Goal: Task Accomplishment & Management: Manage account settings

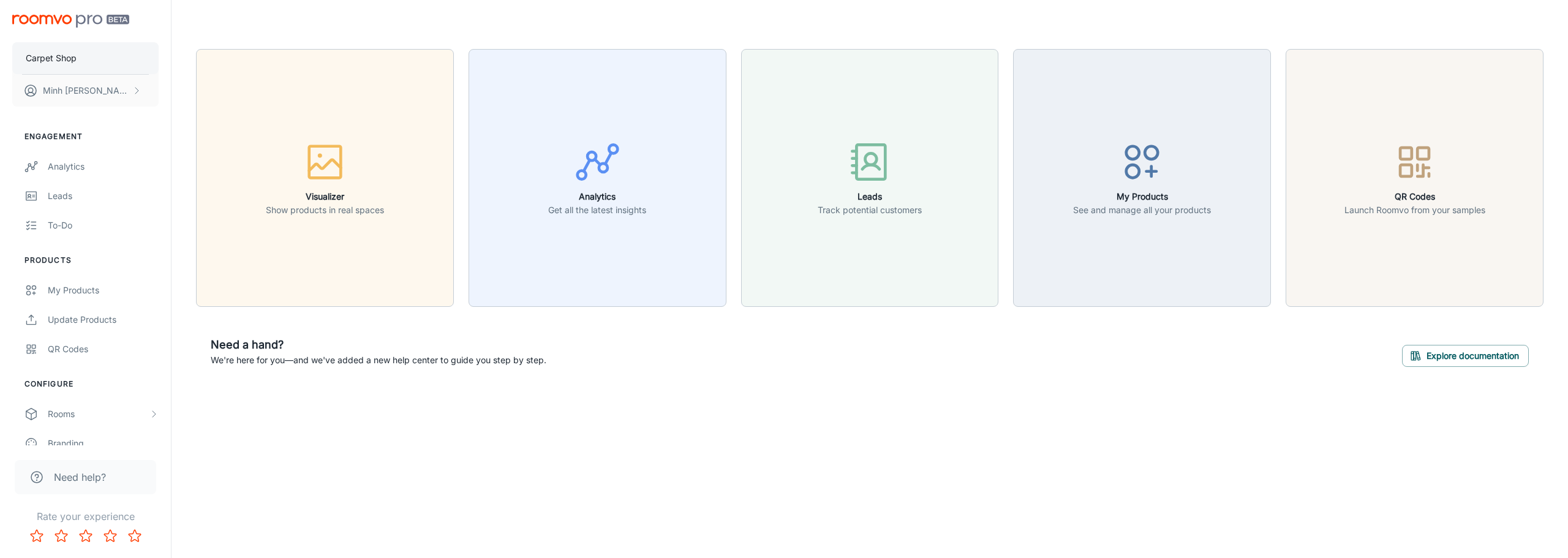
click at [84, 63] on button "Carpet Shop" at bounding box center [85, 58] width 146 height 32
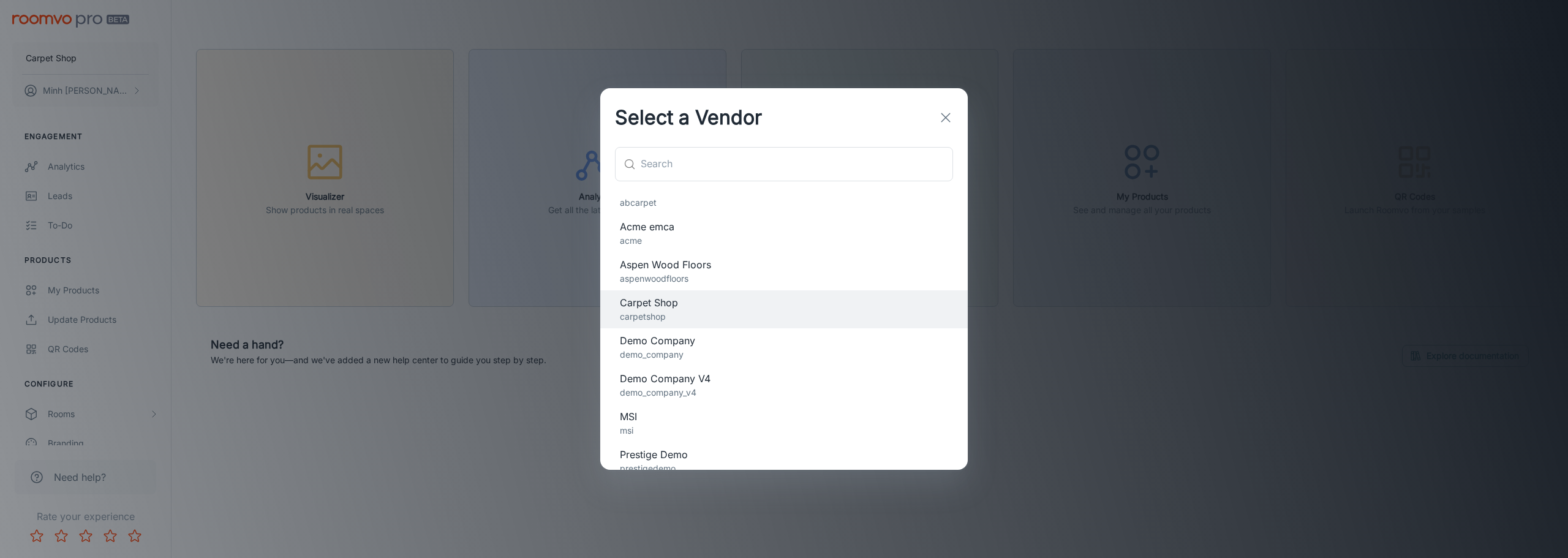
click at [718, 274] on p "aspenwoodfloors" at bounding box center [784, 278] width 328 height 13
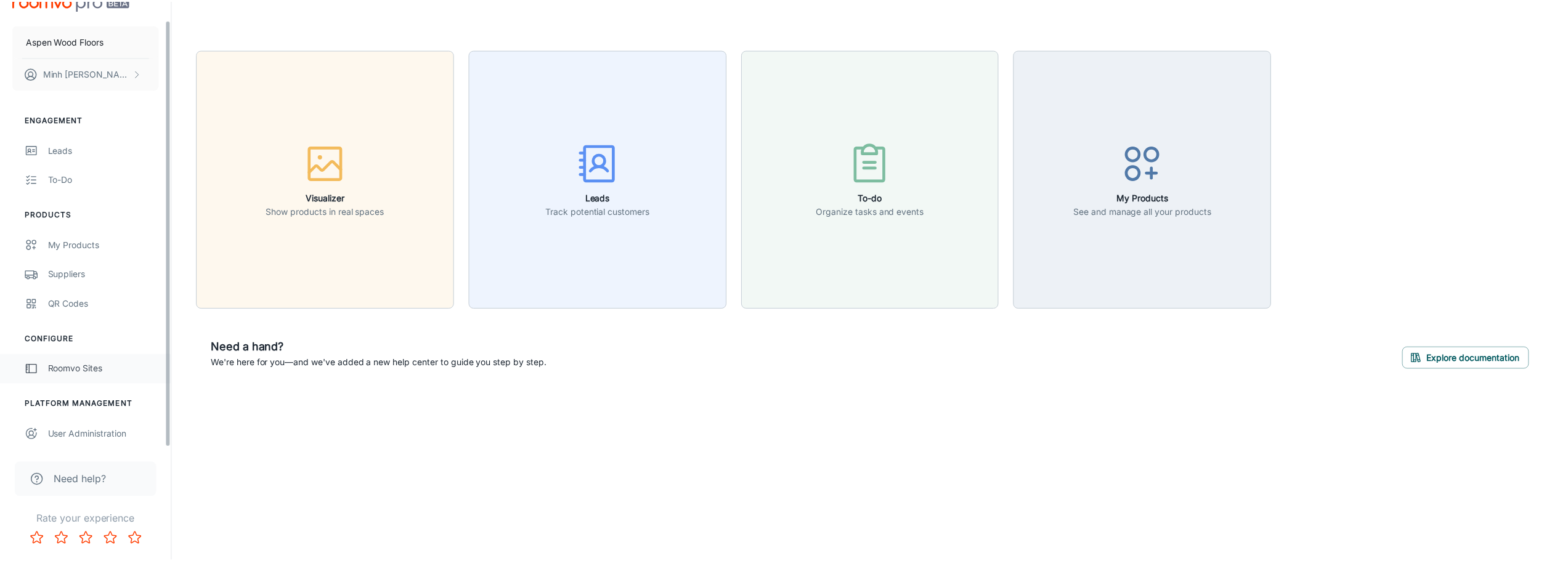
scroll to position [19, 0]
click at [104, 434] on div "User Administration" at bounding box center [104, 433] width 111 height 13
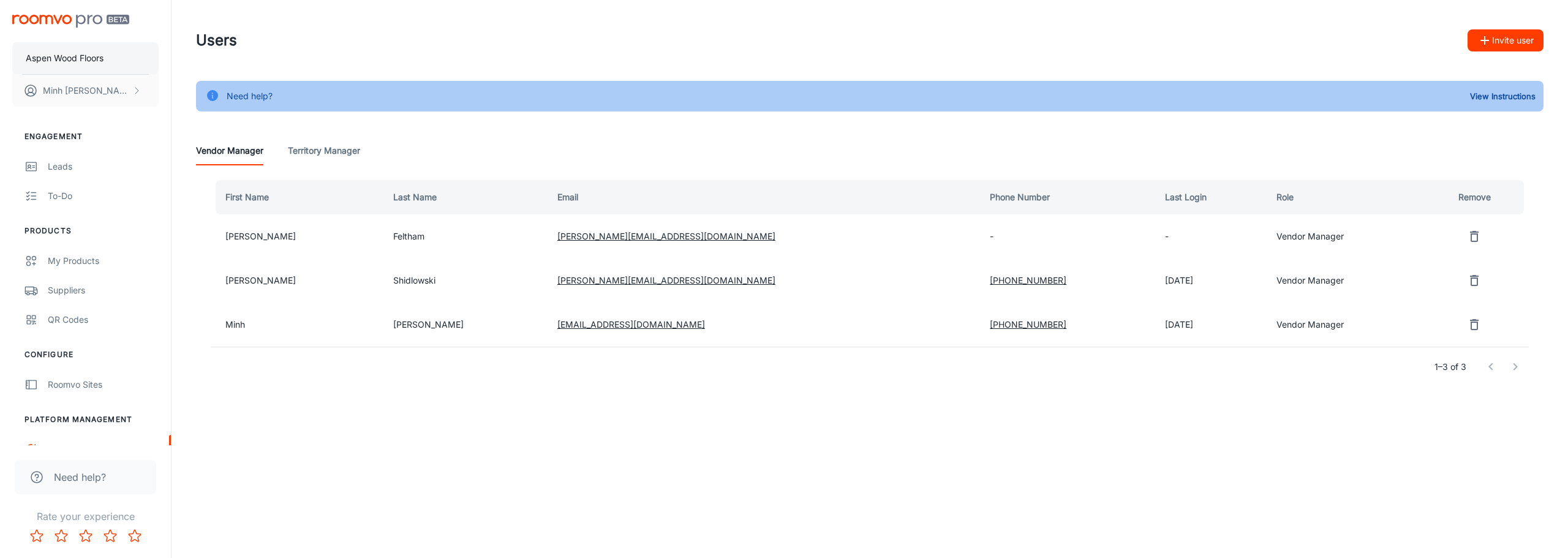
click at [86, 51] on p "Aspen Wood Floors" at bounding box center [64, 57] width 78 height 13
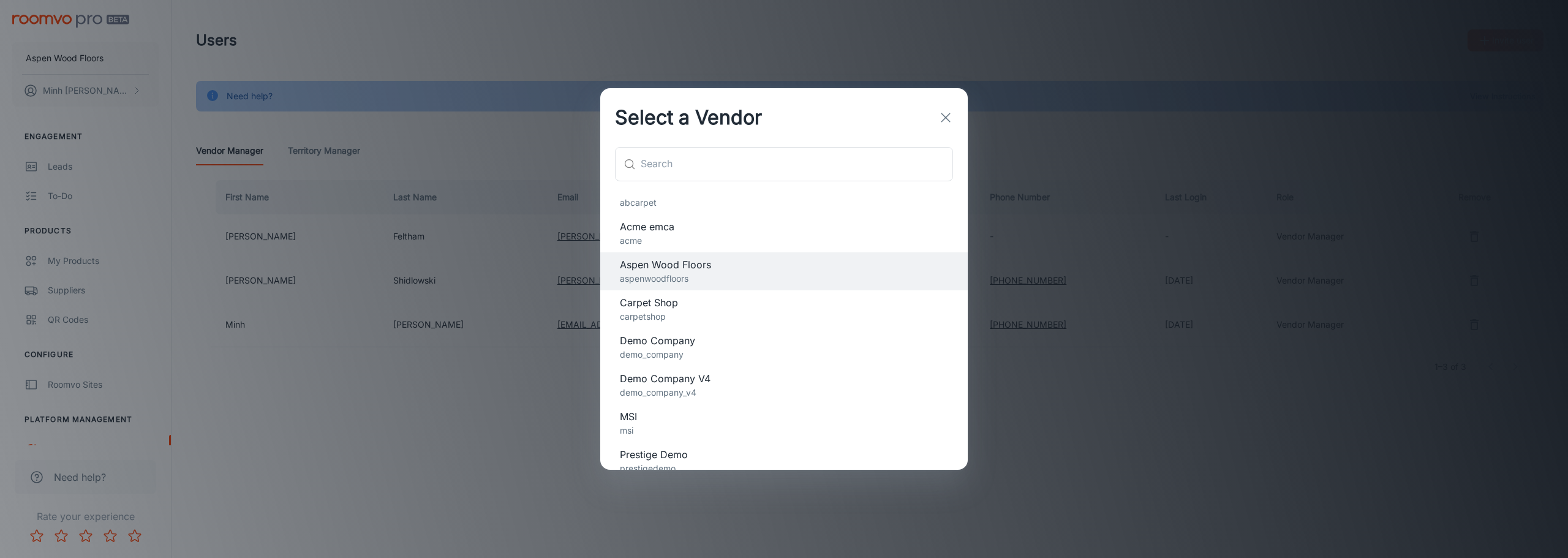
click at [738, 358] on p "demo_company" at bounding box center [784, 354] width 328 height 13
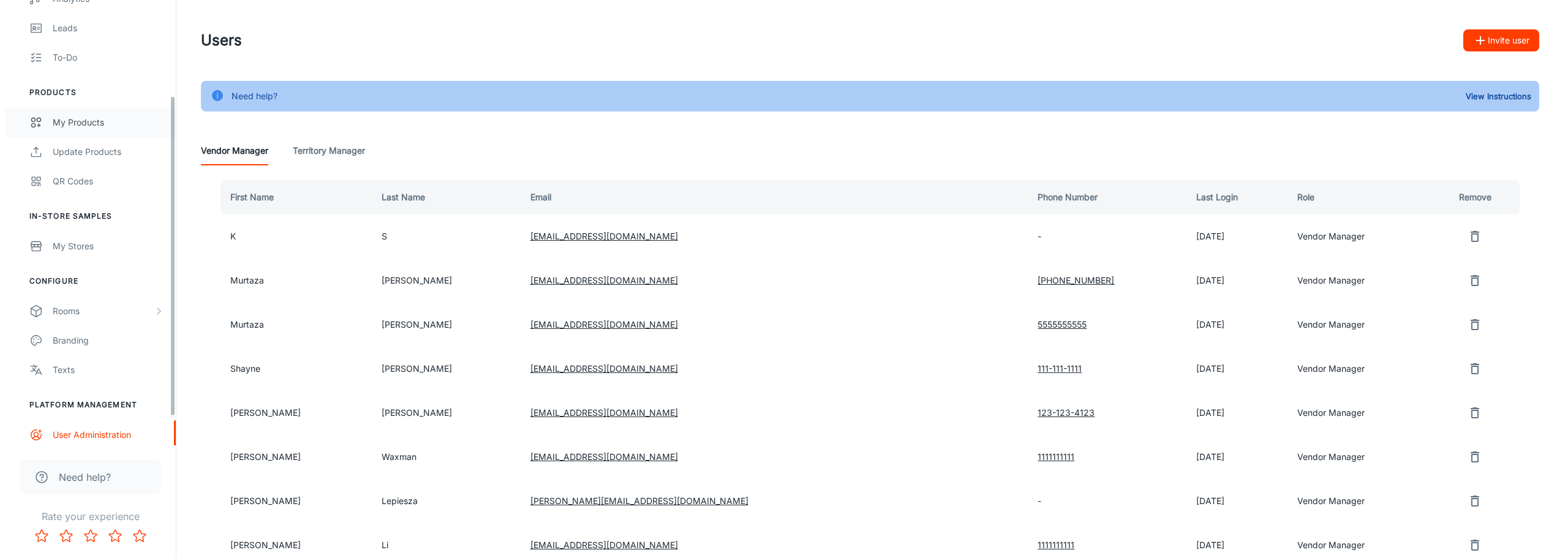
scroll to position [172, 0]
click at [111, 241] on div "My Stores" at bounding box center [103, 241] width 111 height 13
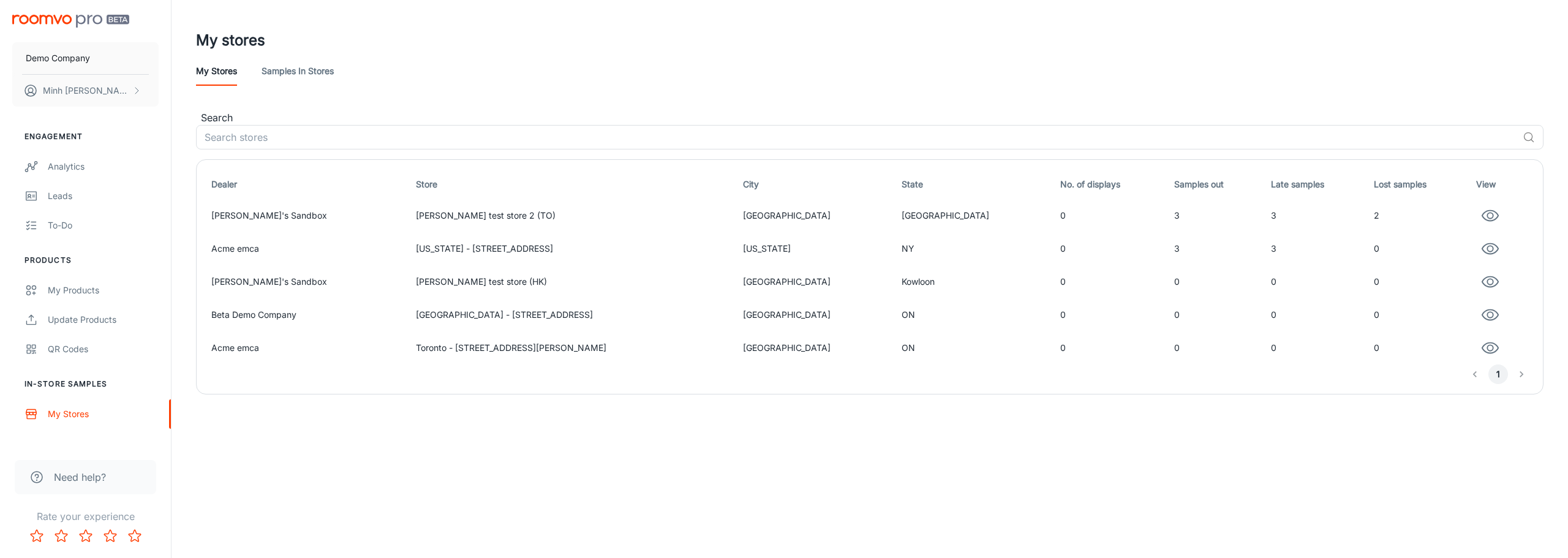
click at [304, 64] on link "Samples in stores" at bounding box center [297, 71] width 72 height 29
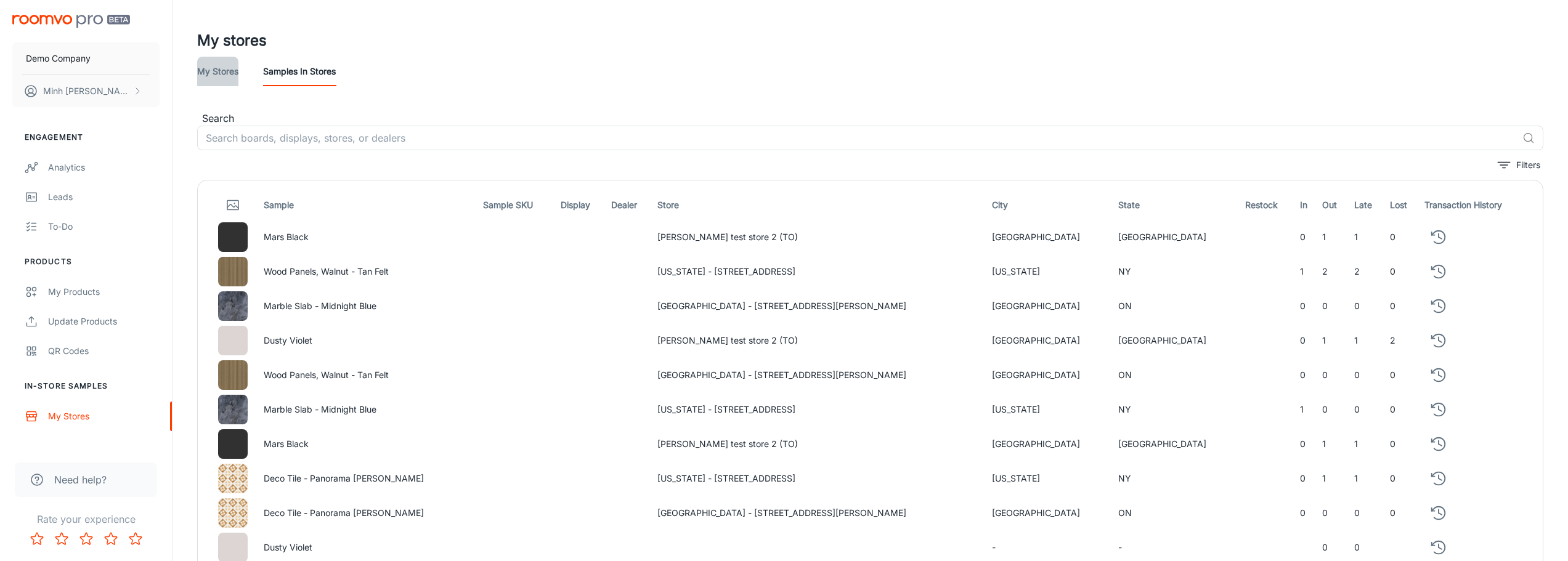
click at [223, 74] on link "My stores" at bounding box center [217, 72] width 41 height 30
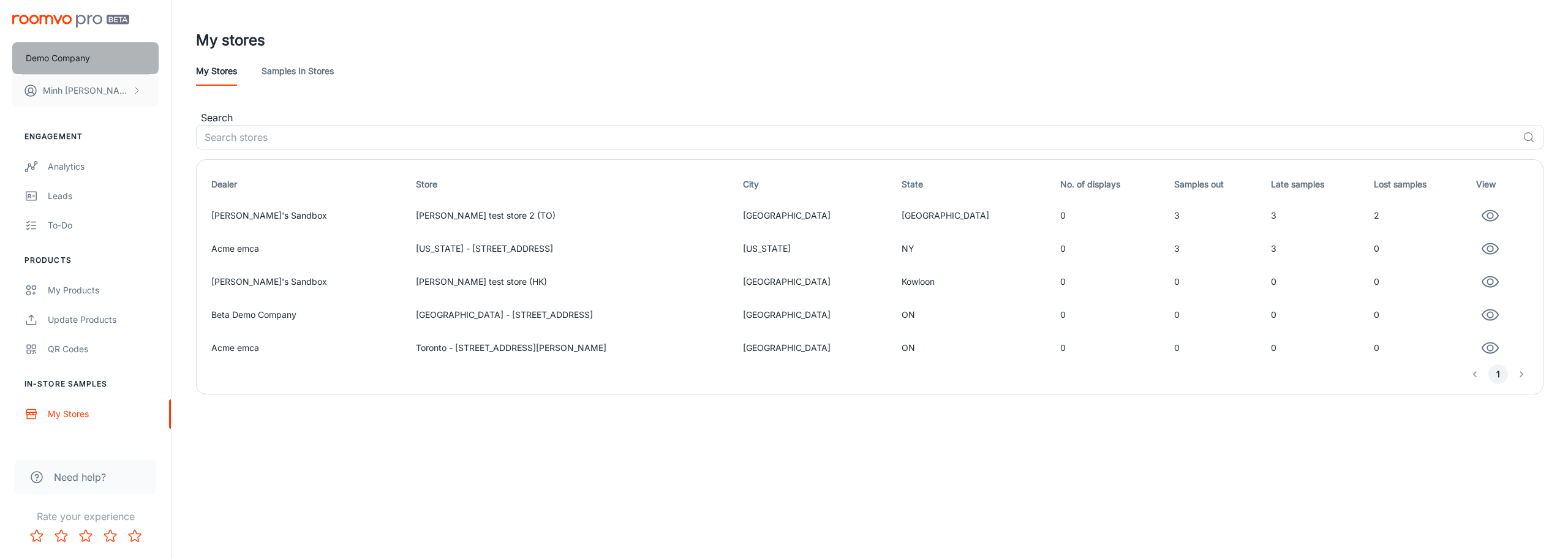
click at [104, 52] on button "Demo Company" at bounding box center [85, 58] width 146 height 32
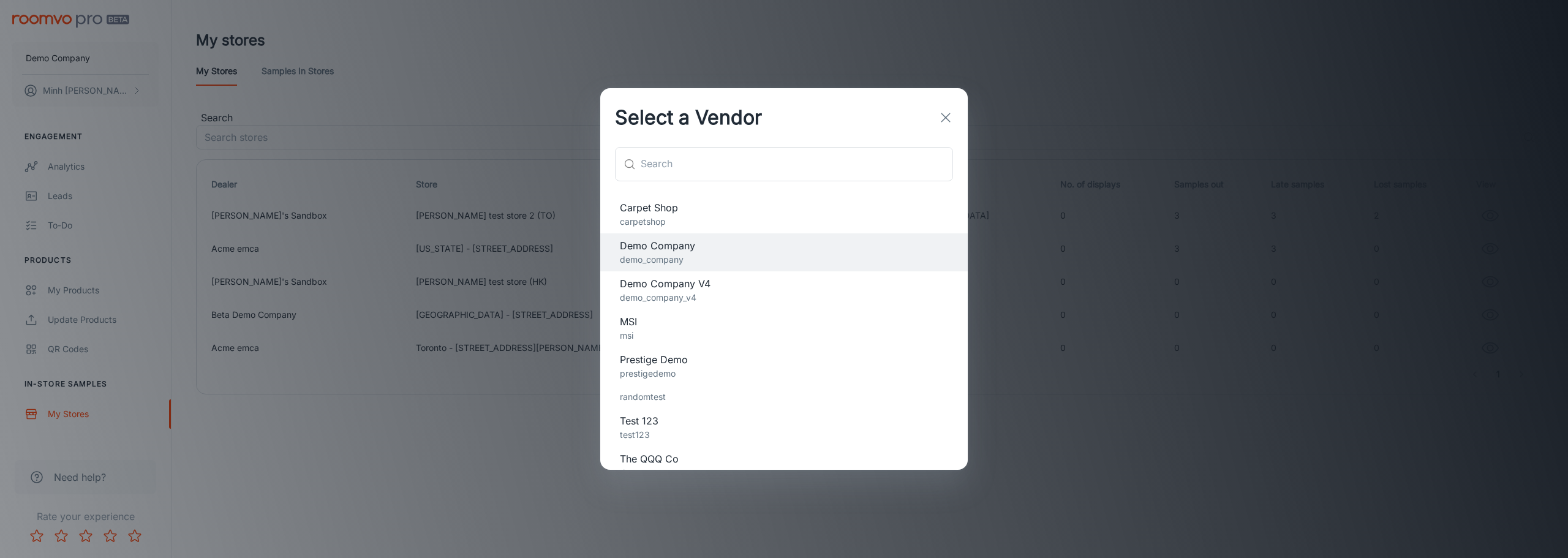
scroll to position [109, 0]
click at [719, 324] on p "msi" at bounding box center [784, 321] width 328 height 13
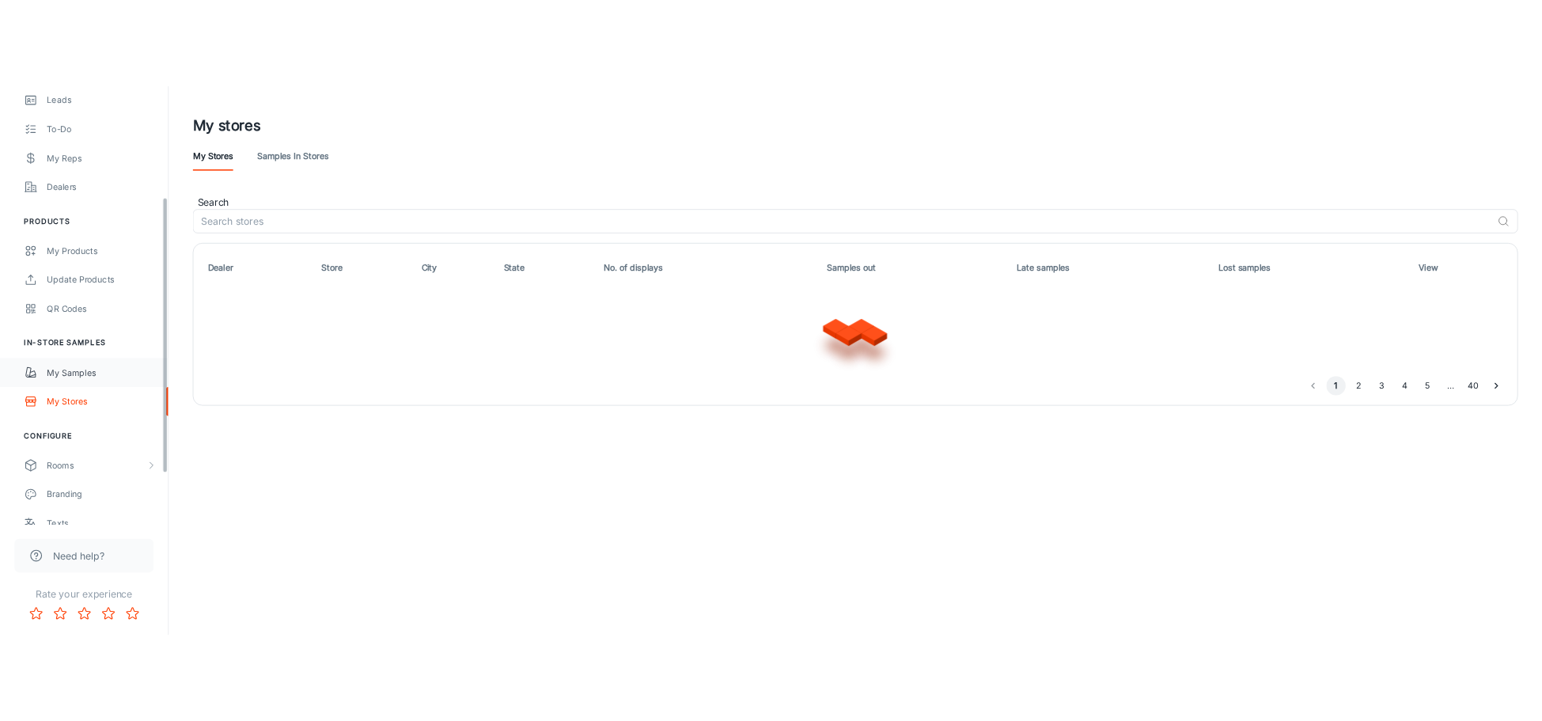
scroll to position [237, 0]
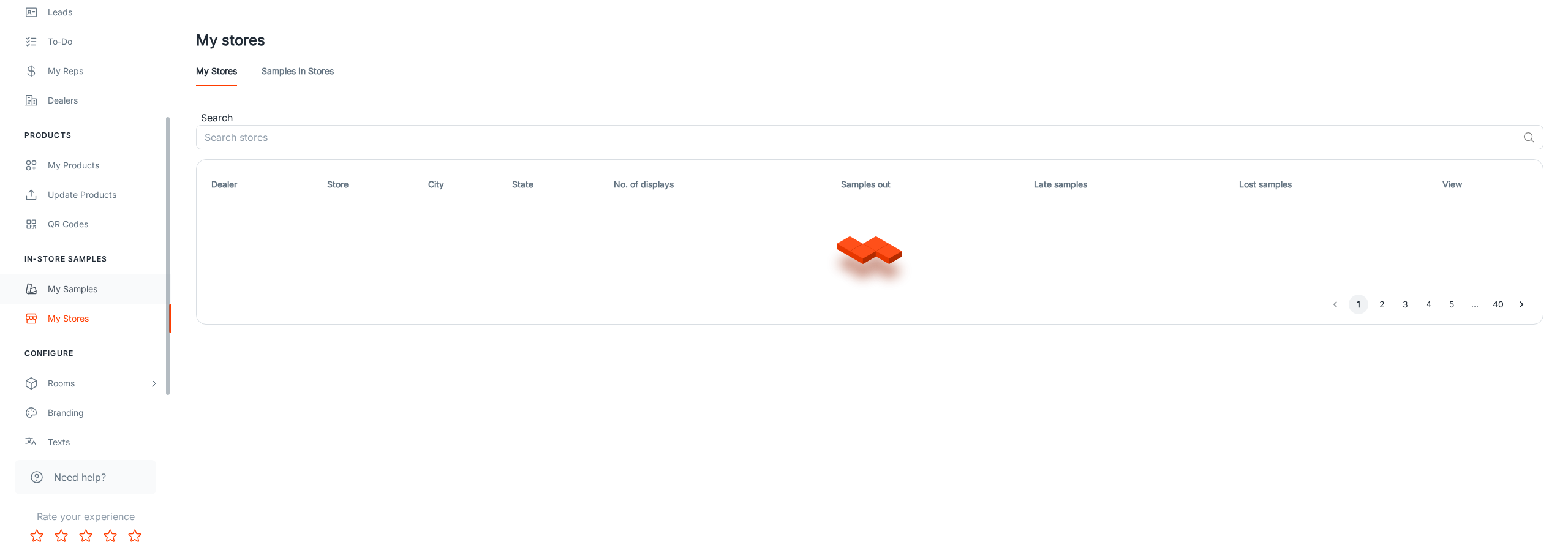
click at [111, 297] on link "My Samples" at bounding box center [85, 289] width 171 height 29
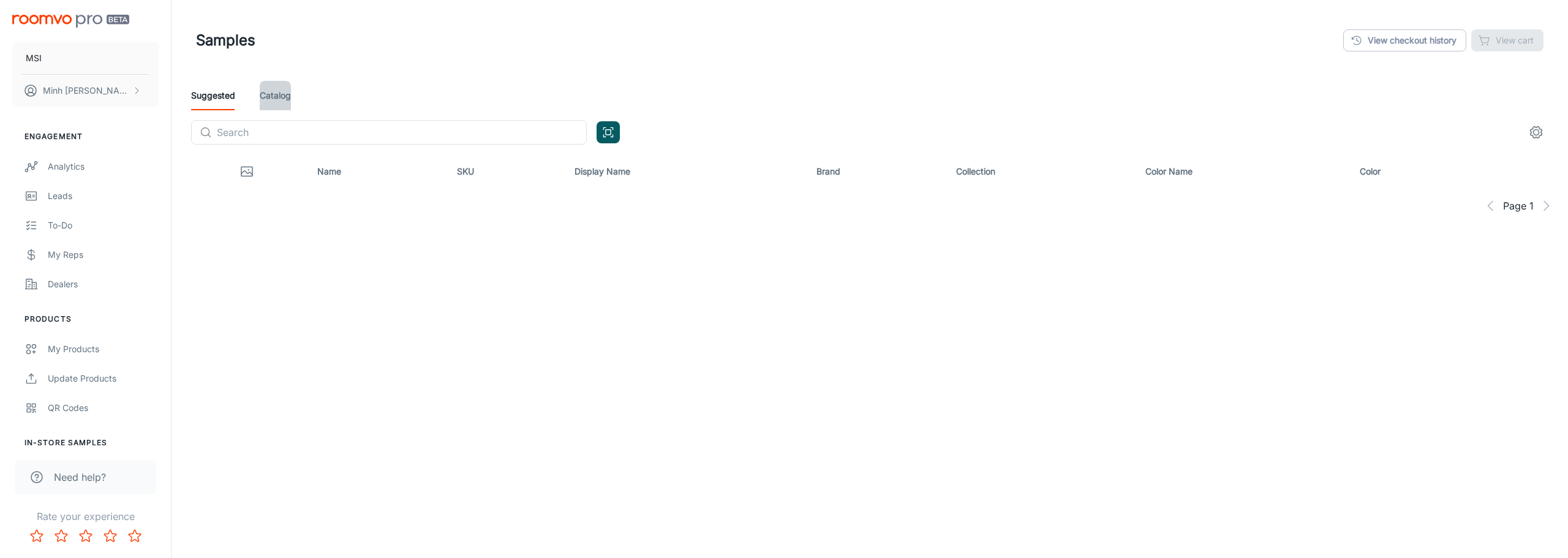
click at [274, 91] on link "Catalog" at bounding box center [276, 95] width 31 height 29
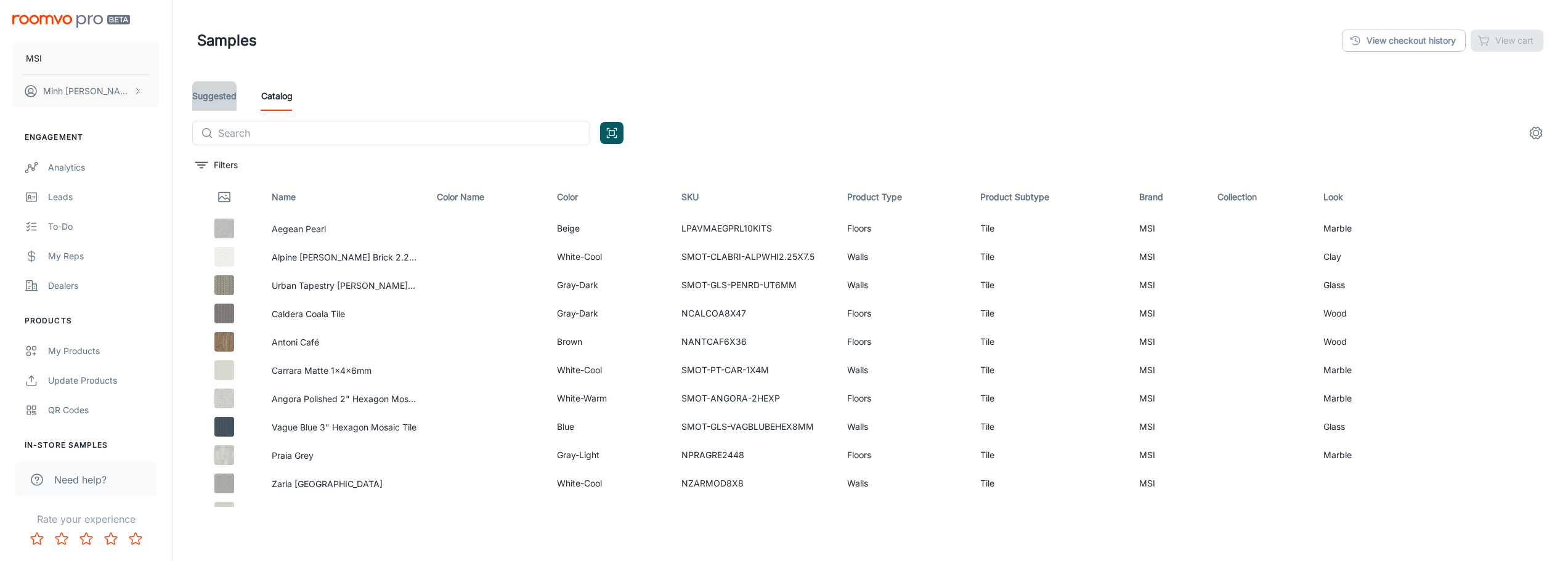
click at [226, 96] on link "Suggested" at bounding box center [214, 96] width 44 height 30
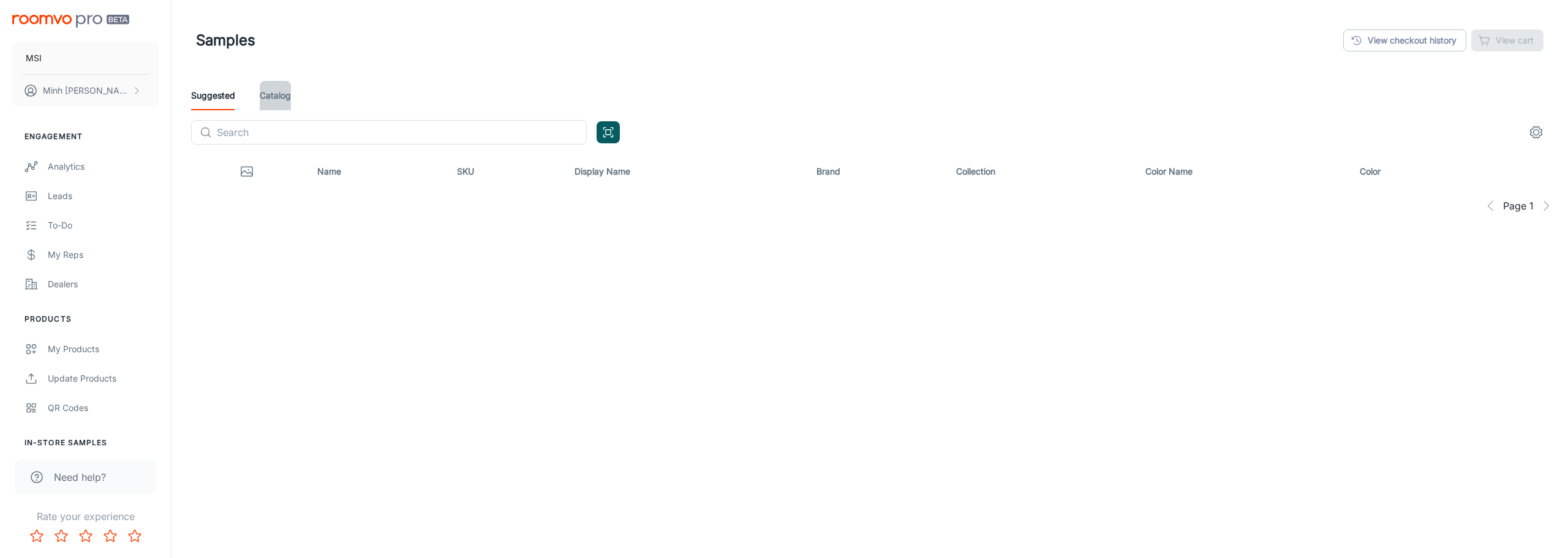
click at [269, 97] on link "Catalog" at bounding box center [276, 95] width 31 height 29
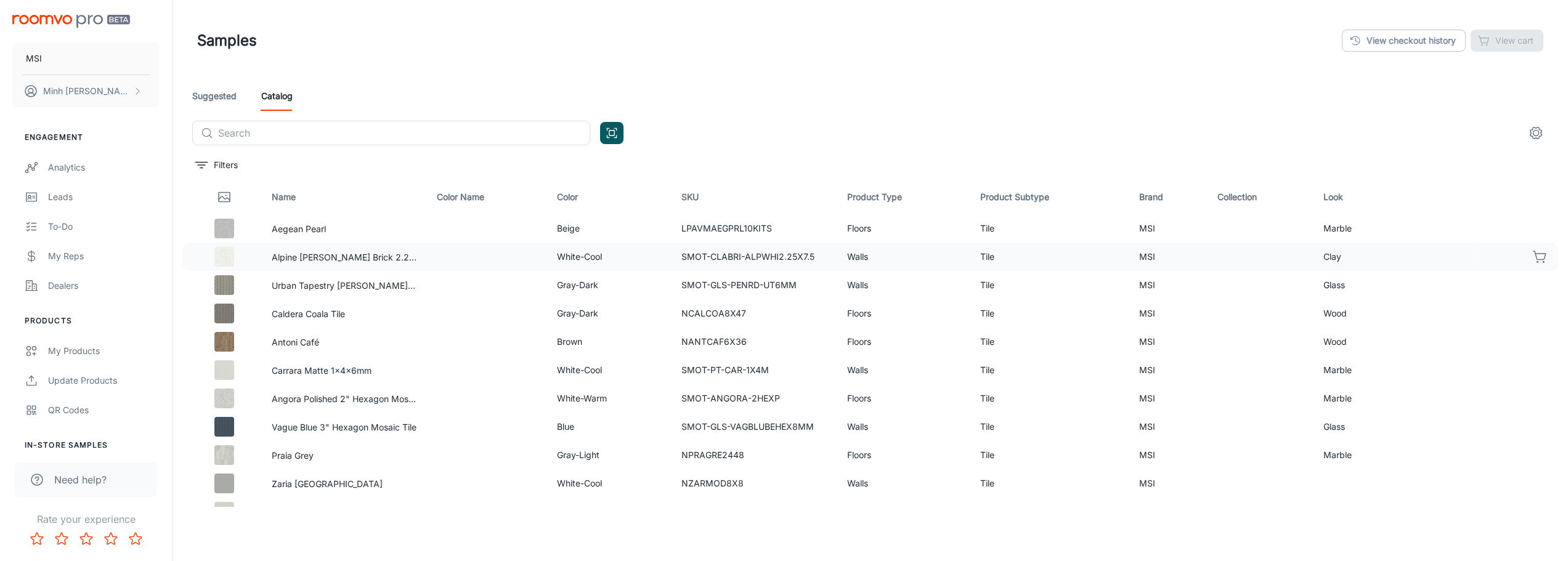
click at [1533, 262] on icon "button" at bounding box center [1540, 257] width 15 height 15
click at [1533, 283] on icon "button" at bounding box center [1540, 285] width 15 height 15
click at [1438, 47] on link "View checkout history" at bounding box center [1404, 40] width 124 height 22
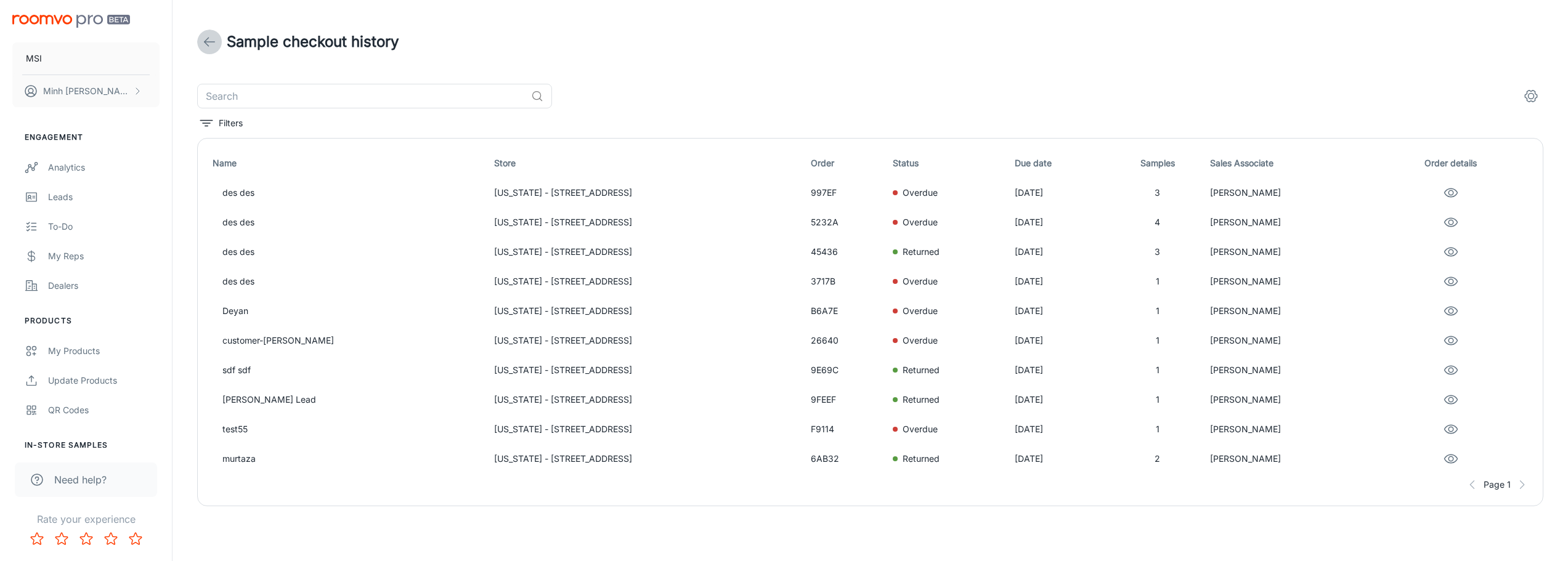
click at [211, 44] on icon at bounding box center [209, 41] width 15 height 15
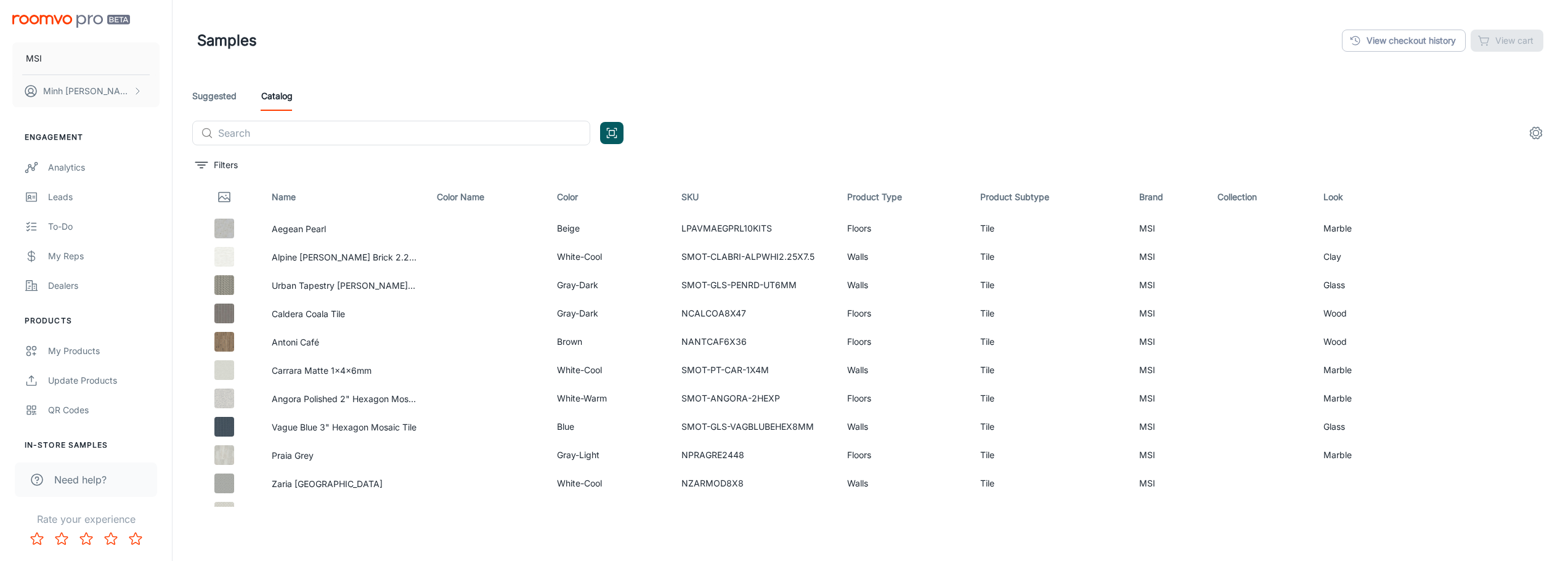
click at [1384, 526] on div "Samples View checkout history View cart Suggested Catalog ​ ​ Filters Name Colo…" at bounding box center [870, 312] width 1396 height 624
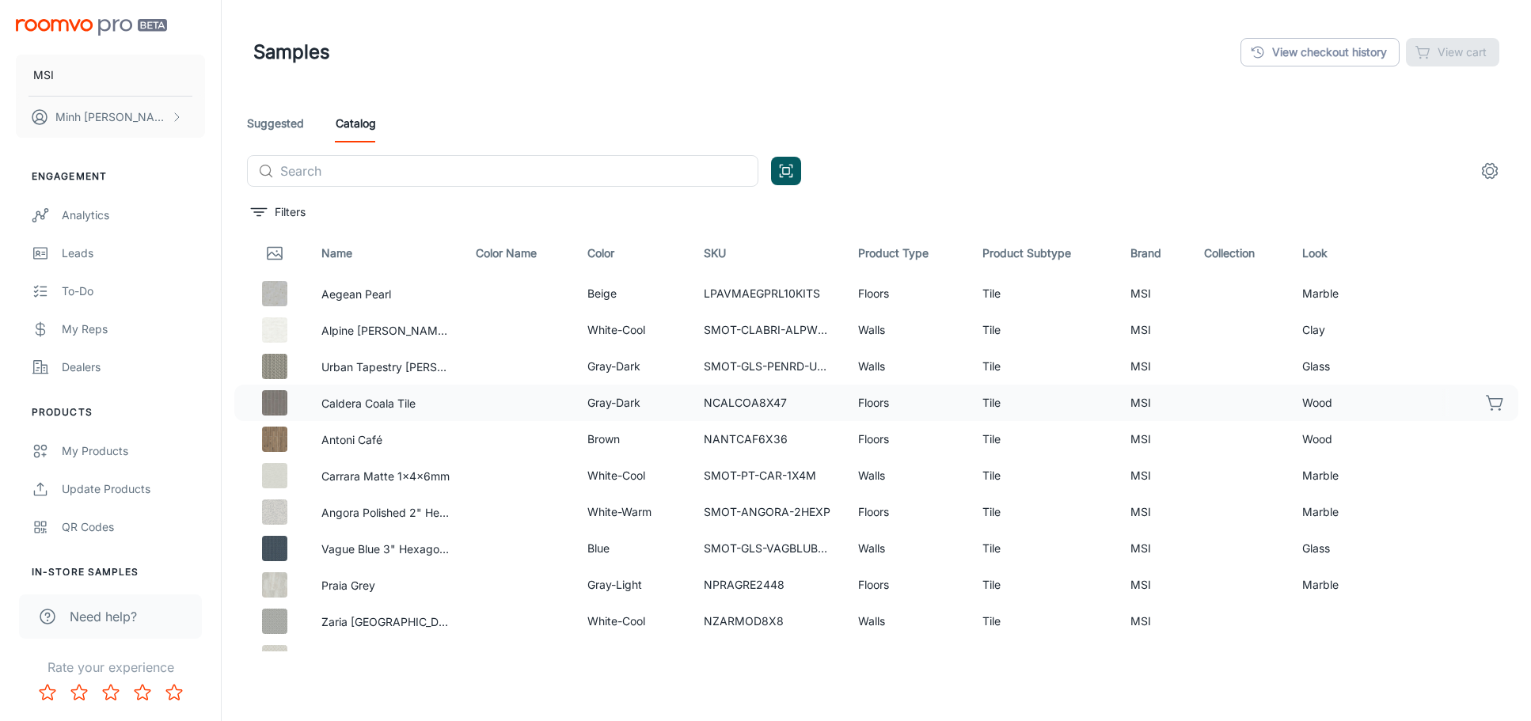
click at [1485, 412] on icon "button" at bounding box center [1494, 402] width 19 height 19
click at [1485, 444] on icon "button" at bounding box center [1494, 439] width 19 height 19
click at [1498, 519] on circle "button" at bounding box center [1499, 519] width 2 height 2
click at [123, 68] on button "MSI" at bounding box center [110, 75] width 189 height 41
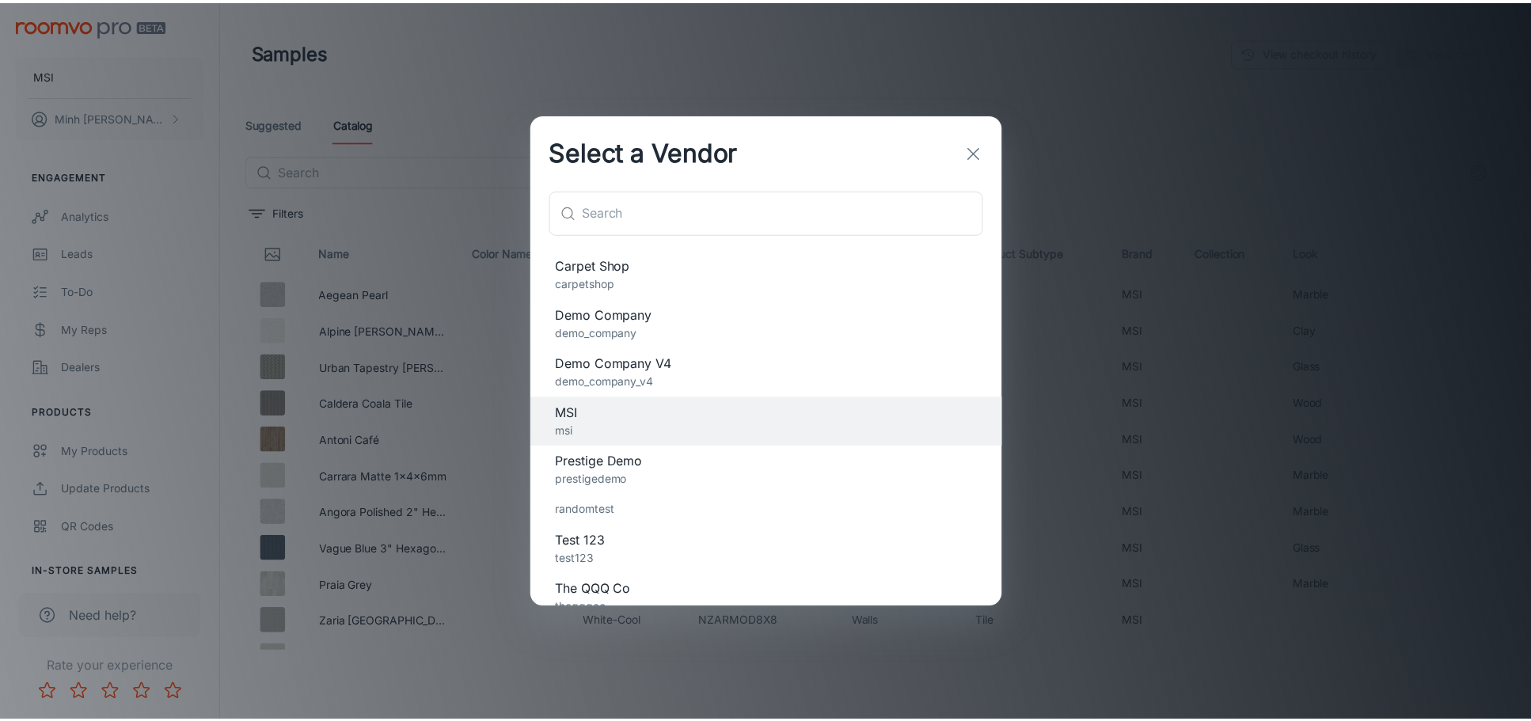
scroll to position [141, 0]
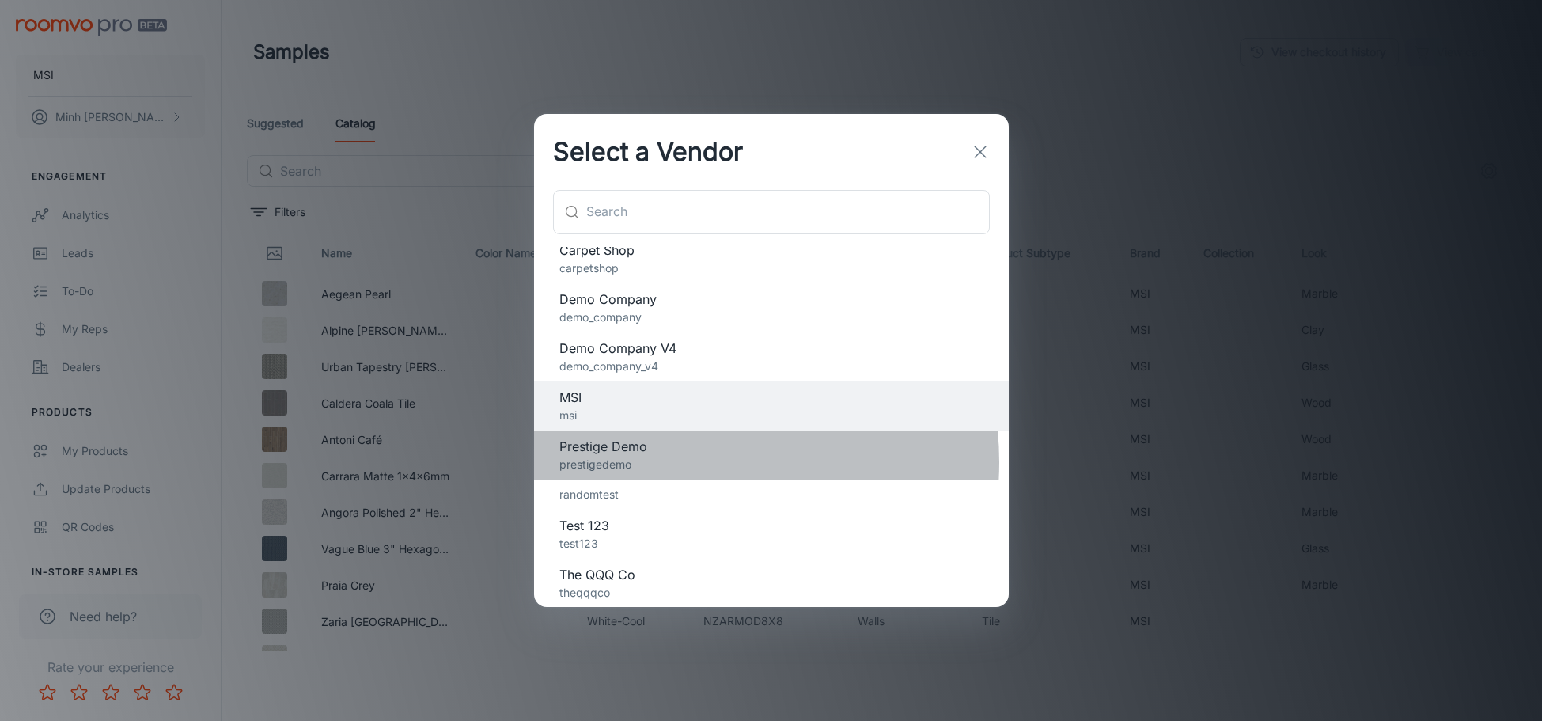
click at [676, 462] on p "prestigedemo" at bounding box center [772, 464] width 424 height 17
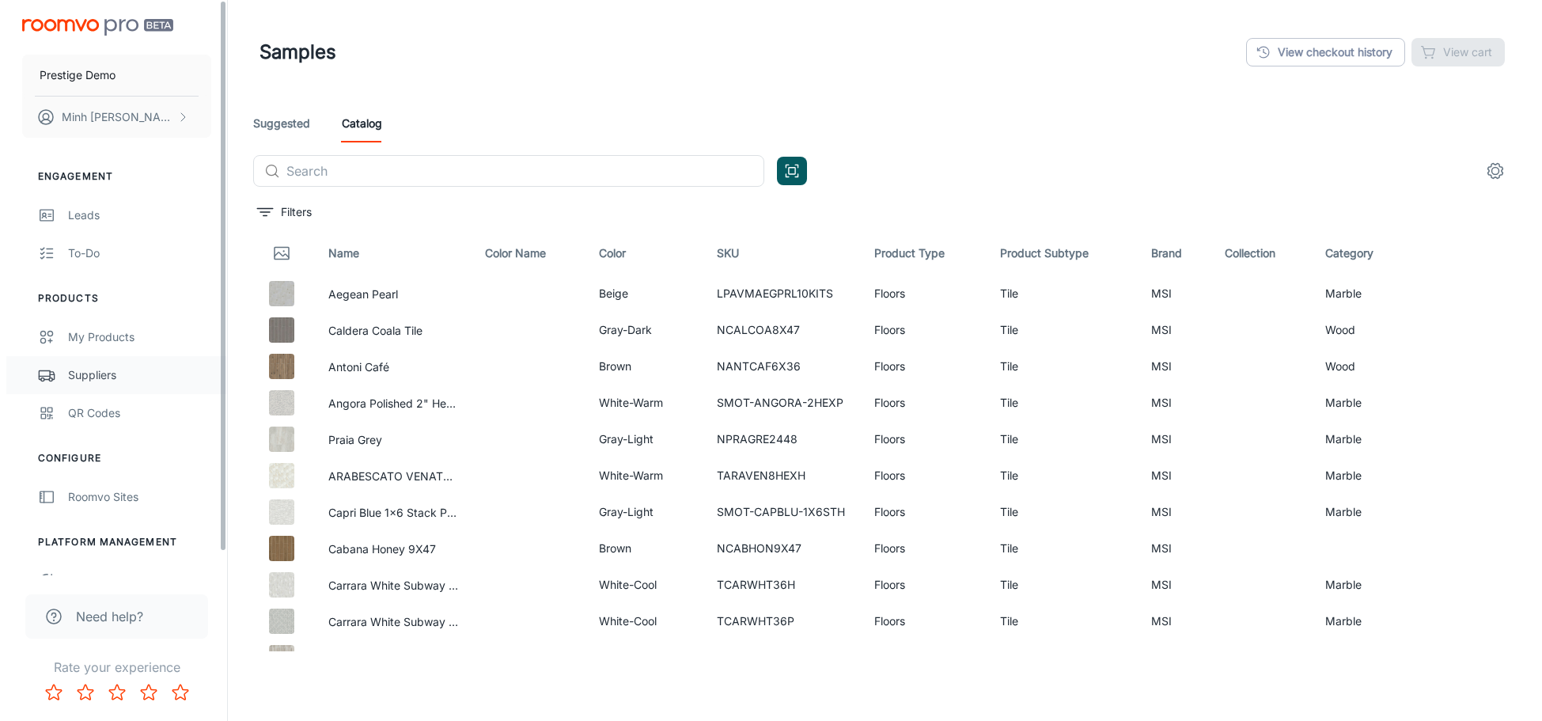
scroll to position [25, 0]
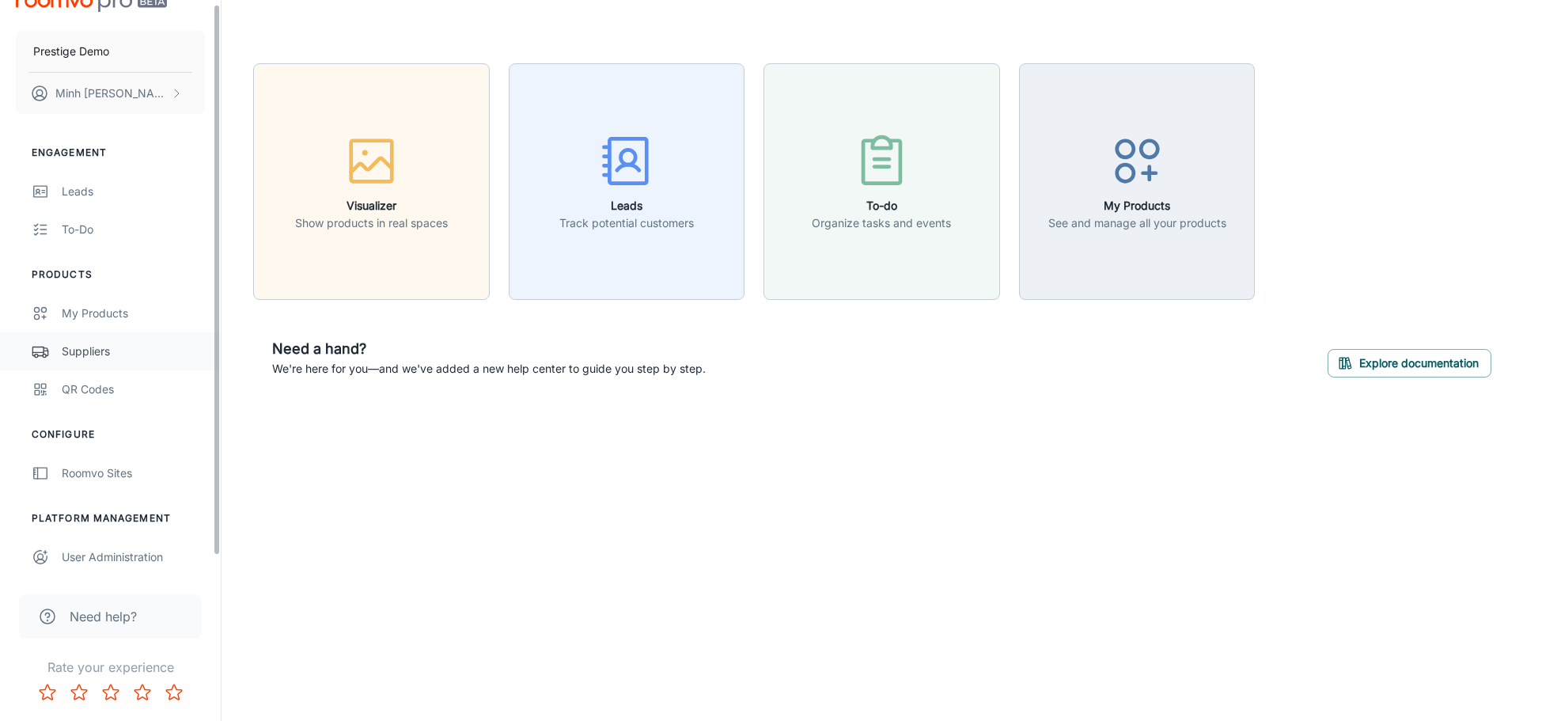
scroll to position [25, 0]
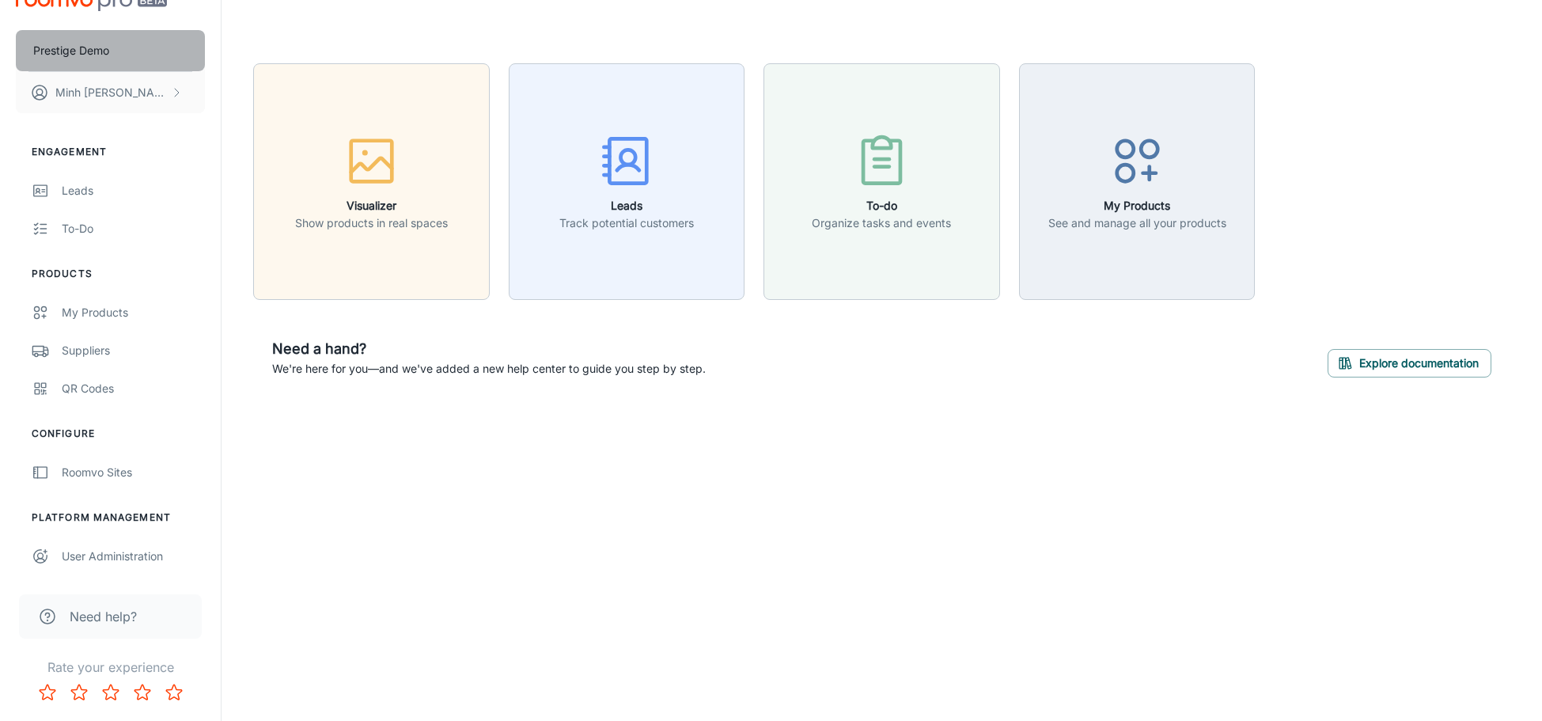
click at [146, 56] on button "Prestige Demo" at bounding box center [110, 50] width 189 height 41
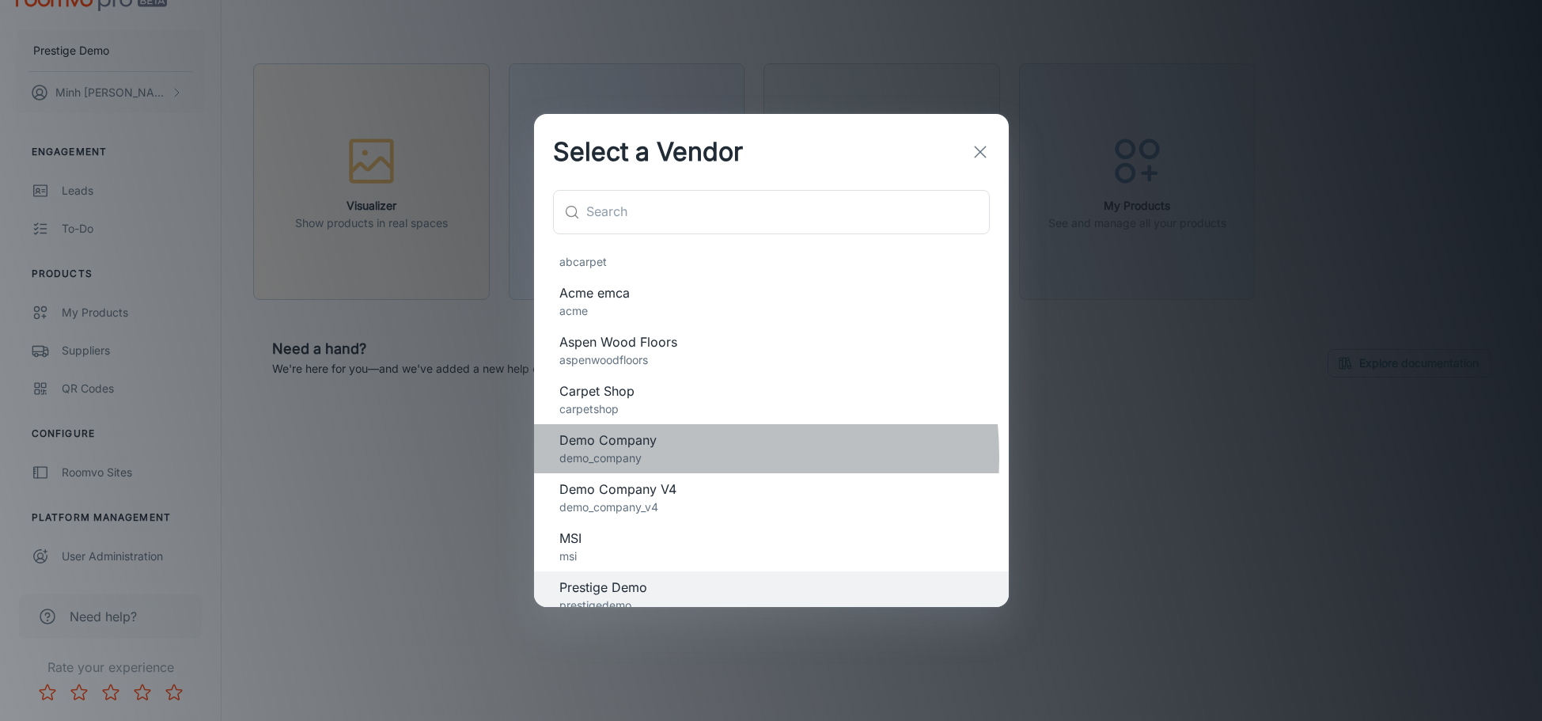
click at [655, 457] on p "demo_company" at bounding box center [772, 458] width 424 height 17
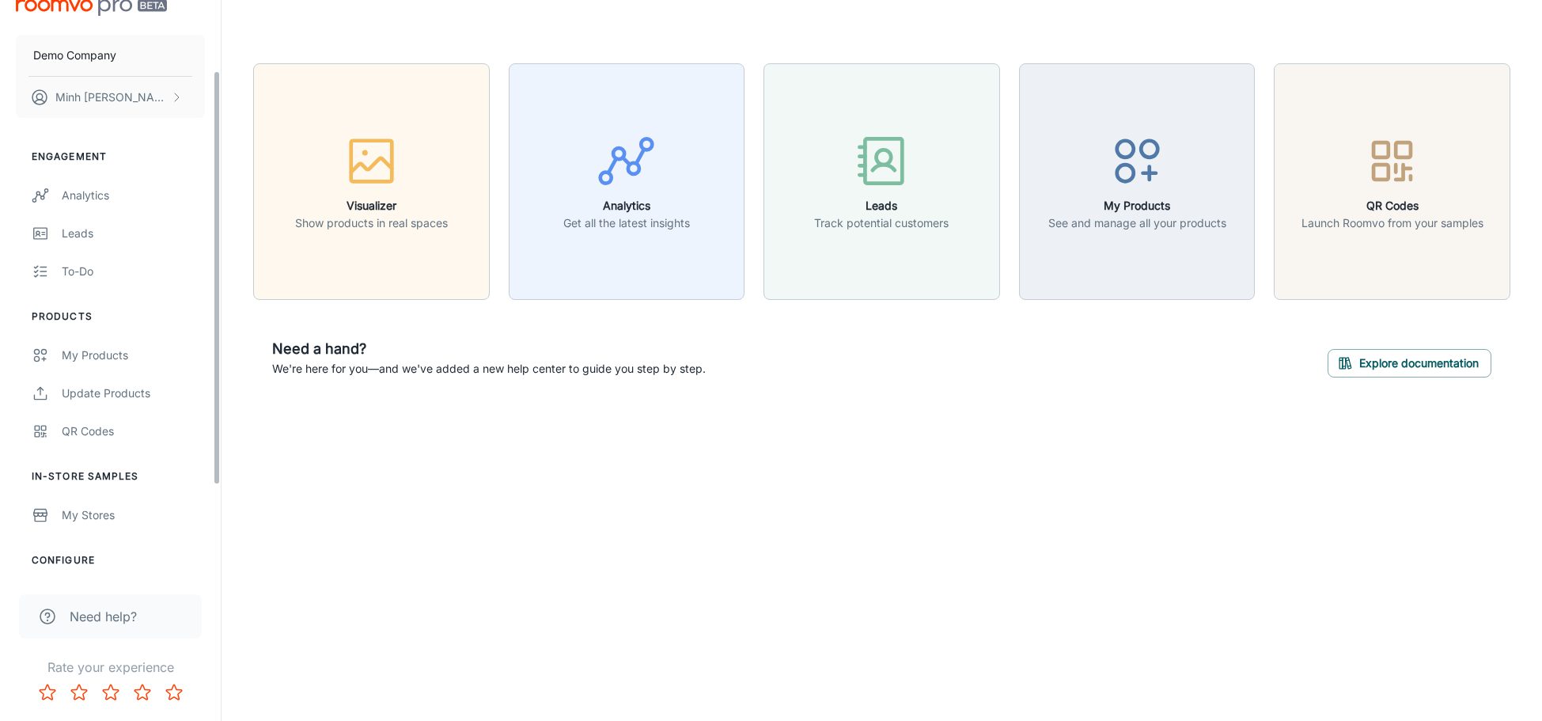
scroll to position [0, 0]
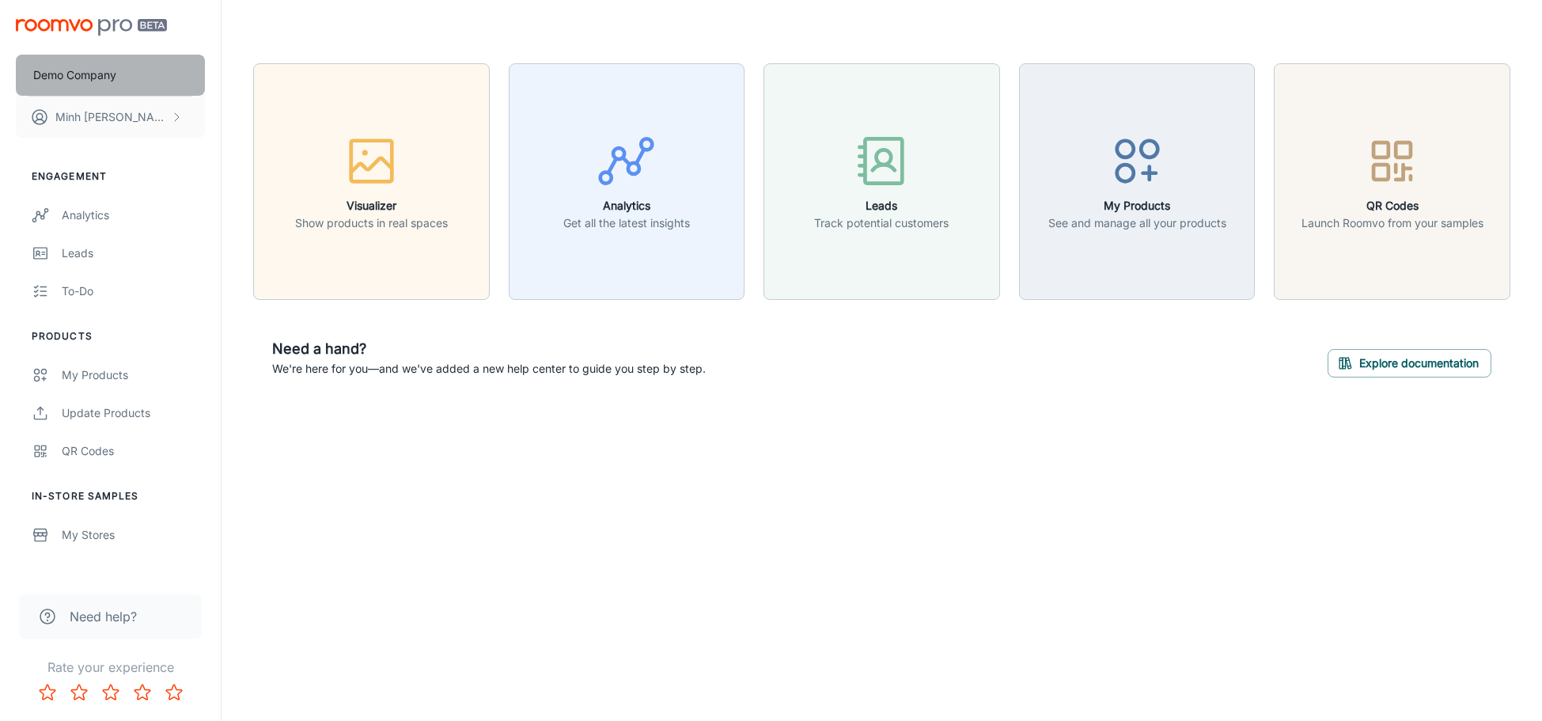
click at [121, 77] on button "Demo Company" at bounding box center [110, 75] width 189 height 41
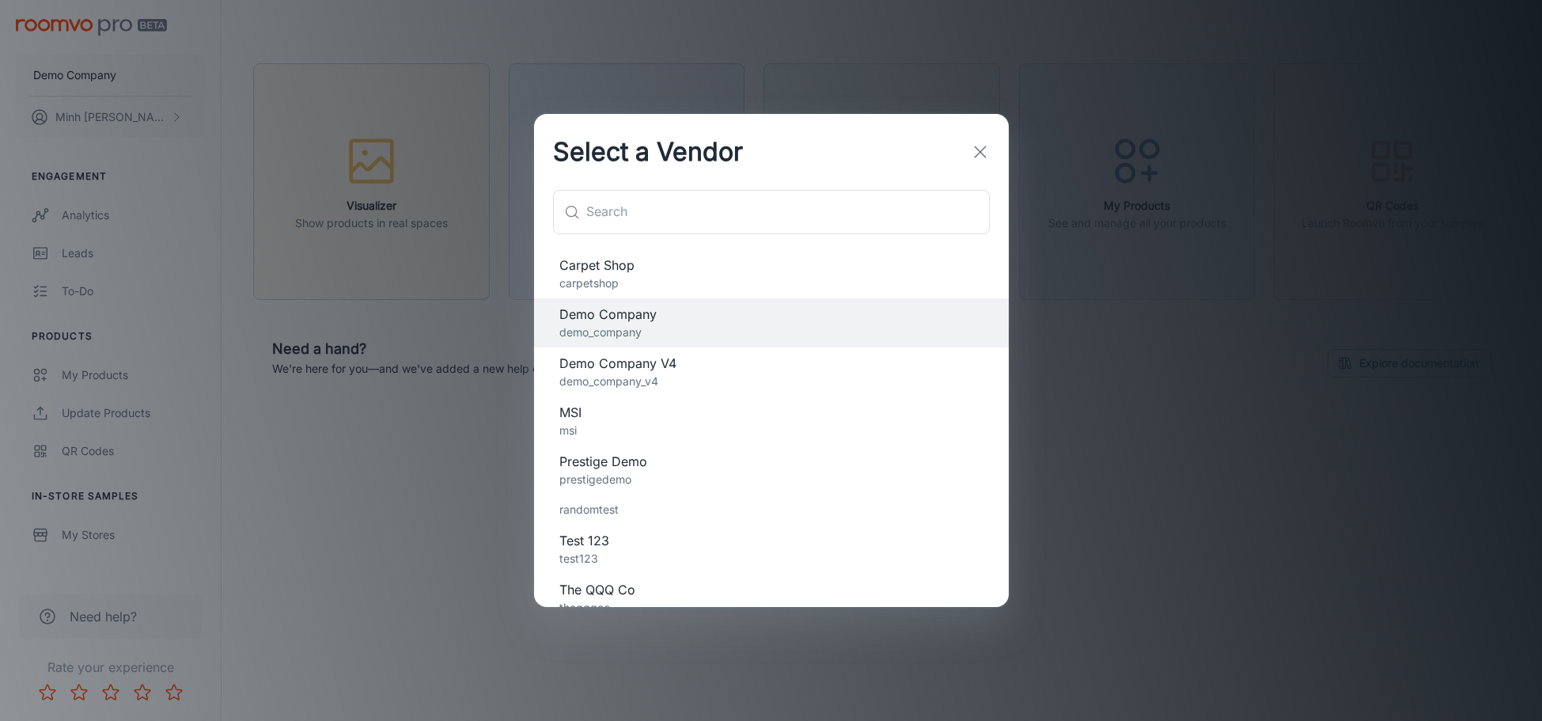
scroll to position [141, 0]
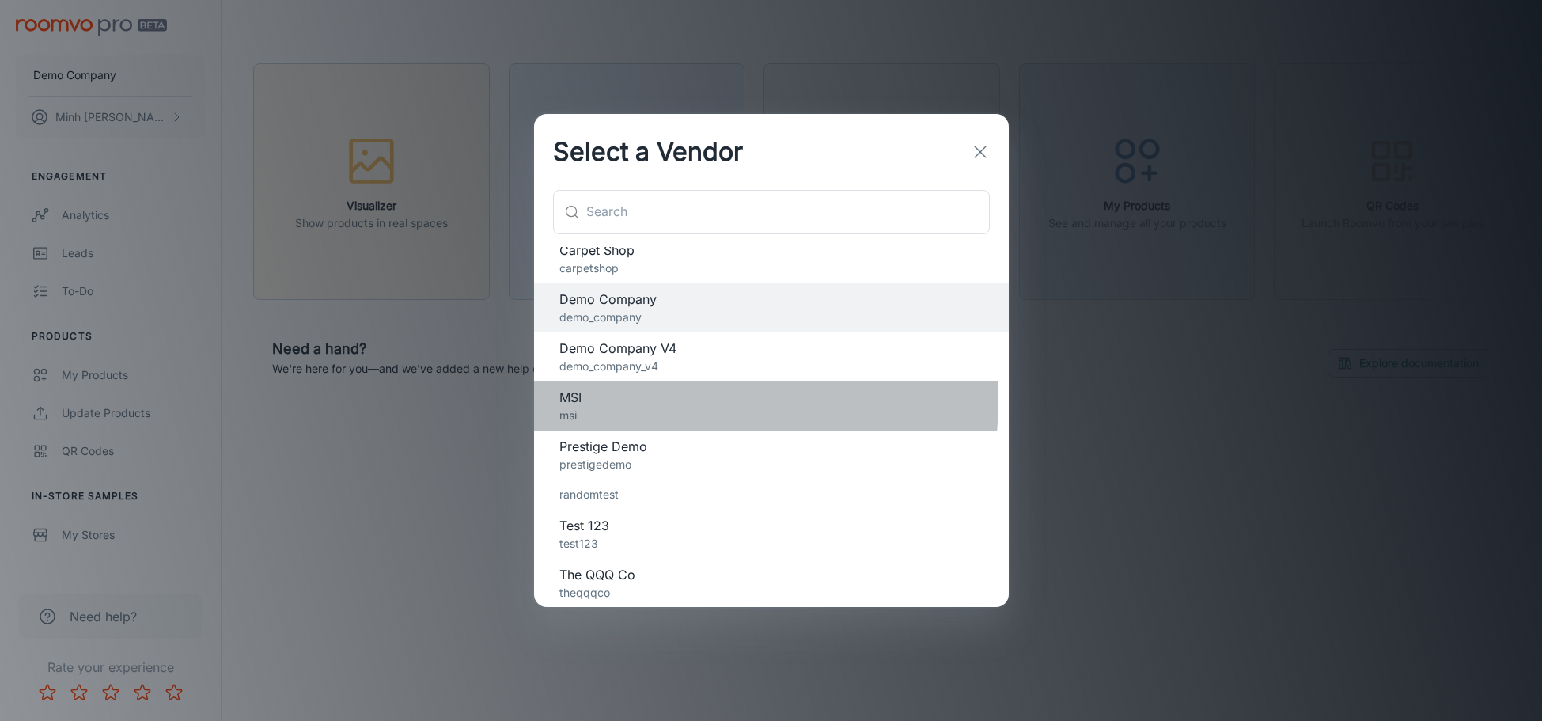
click at [693, 401] on span "MSI" at bounding box center [772, 397] width 424 height 19
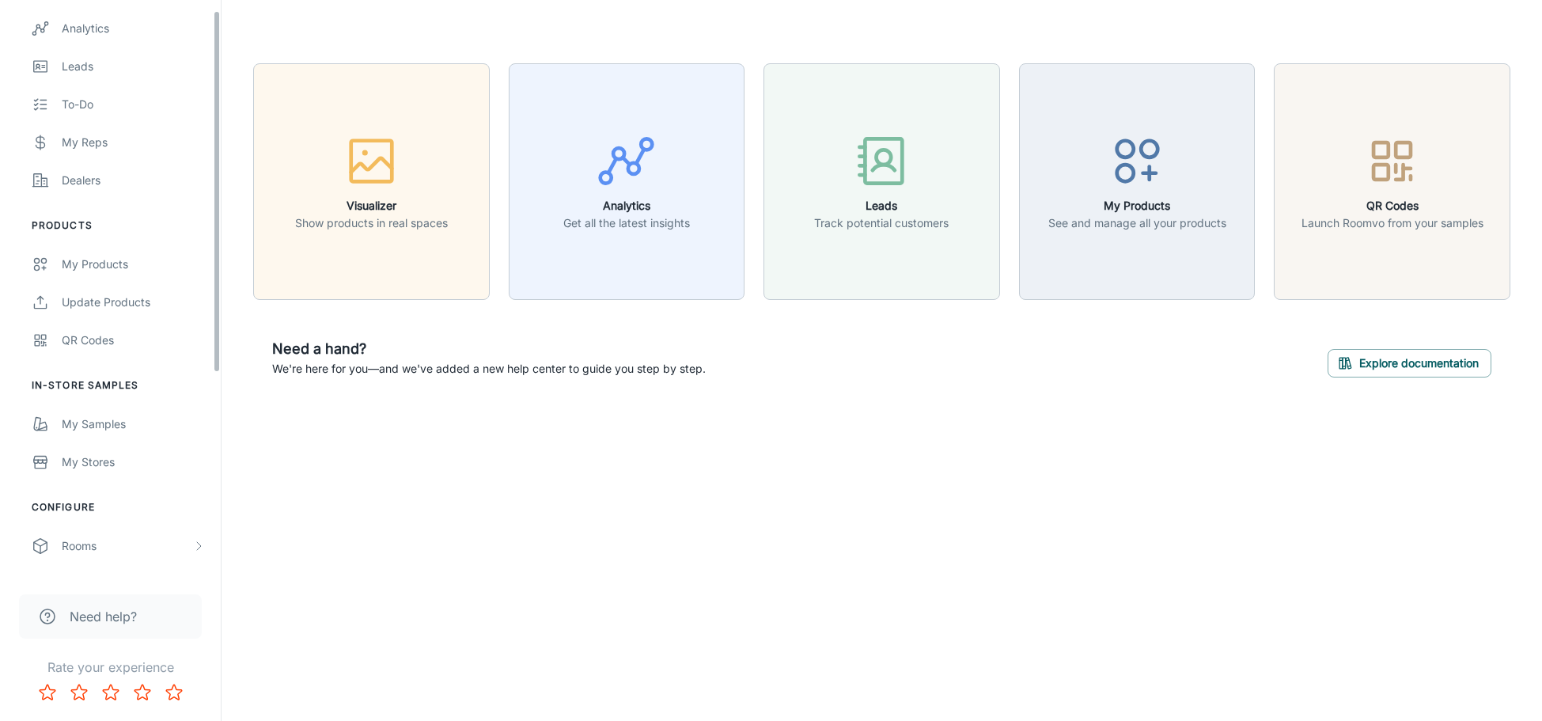
scroll to position [237, 0]
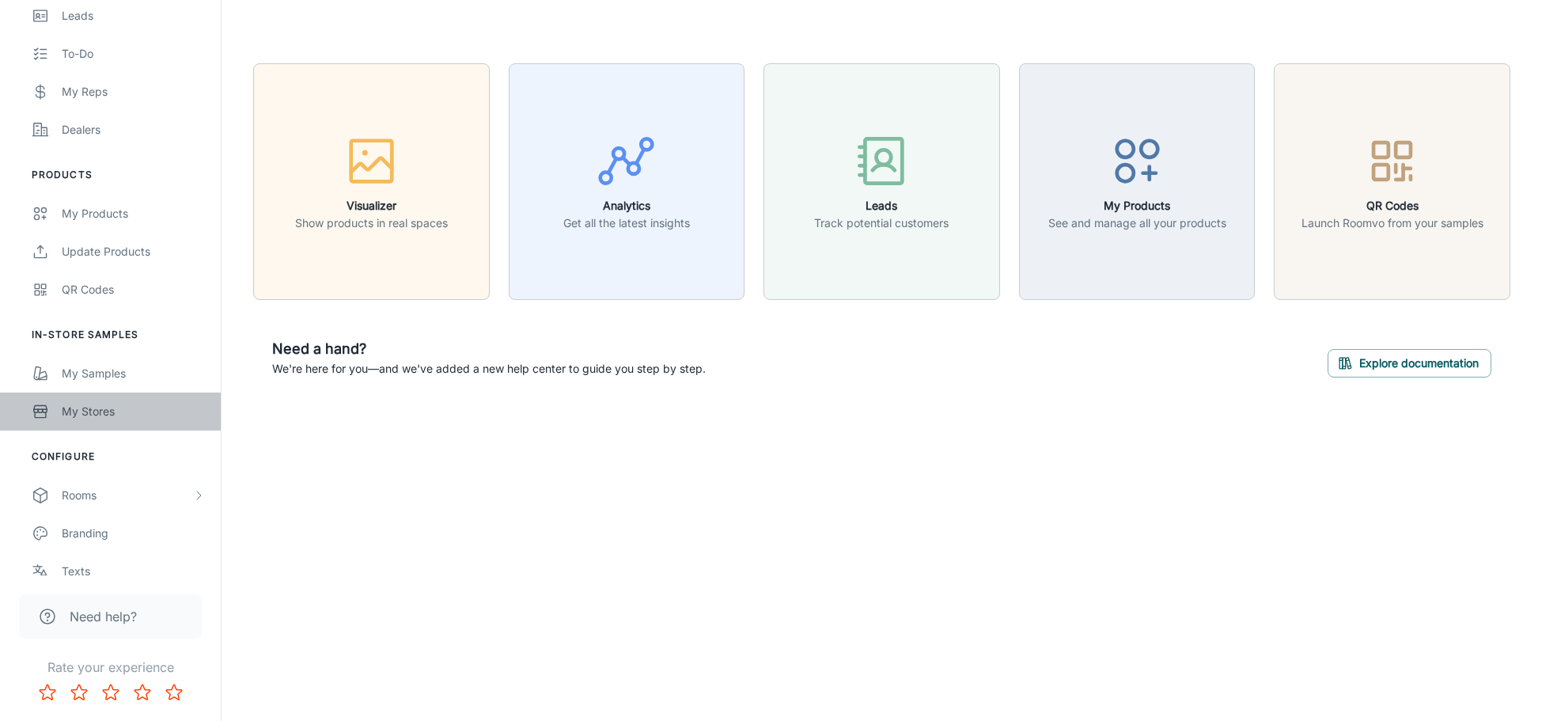
click at [123, 403] on div "My Stores" at bounding box center [133, 411] width 143 height 17
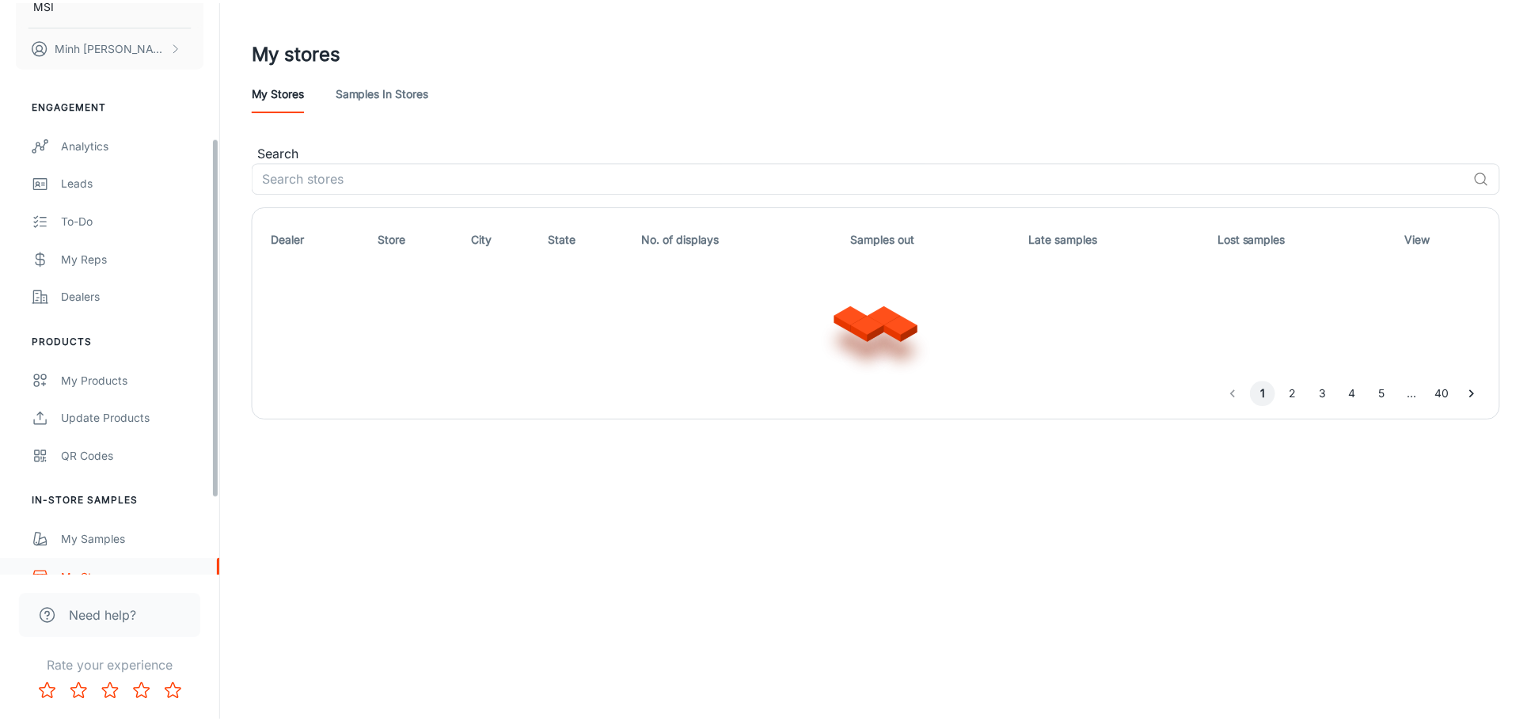
scroll to position [237, 0]
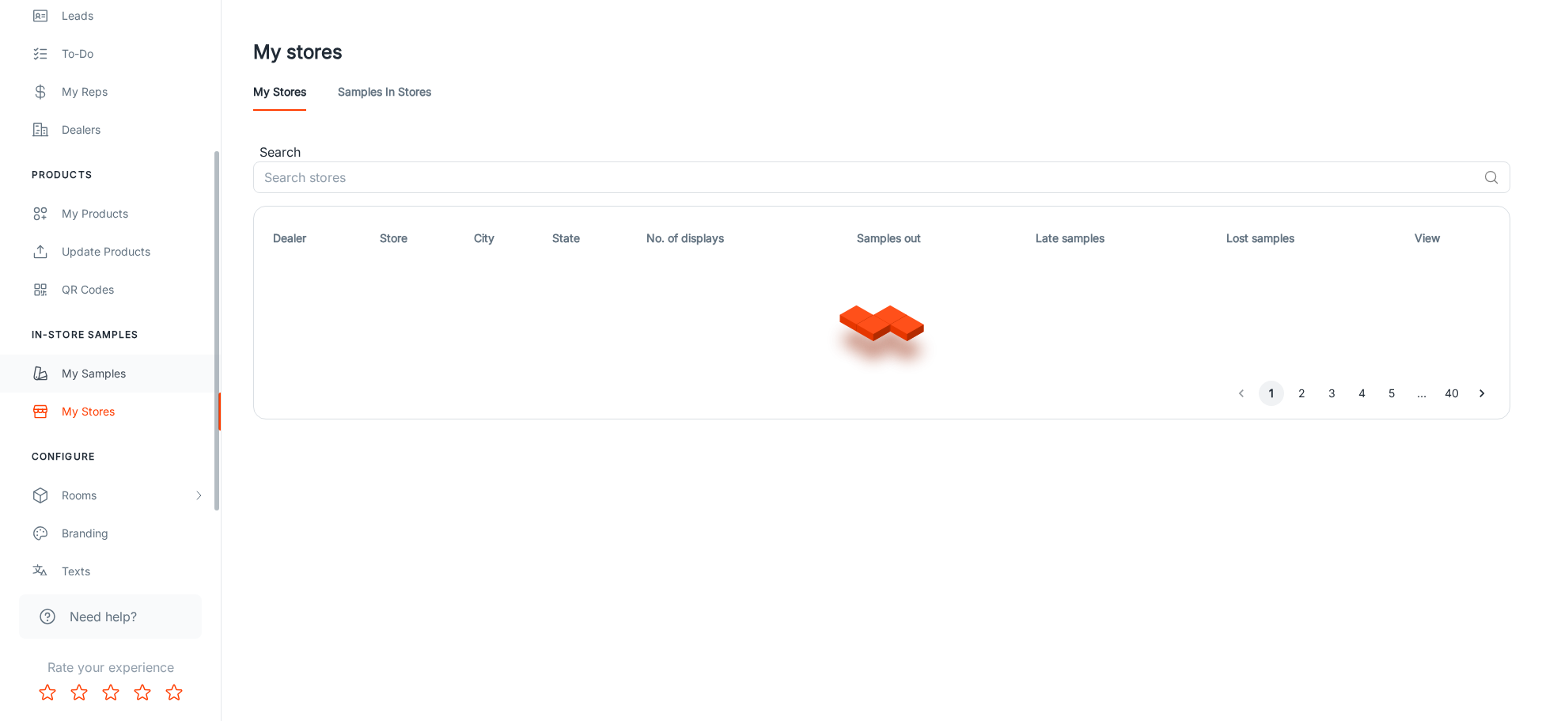
click at [123, 386] on link "My Samples" at bounding box center [110, 374] width 221 height 38
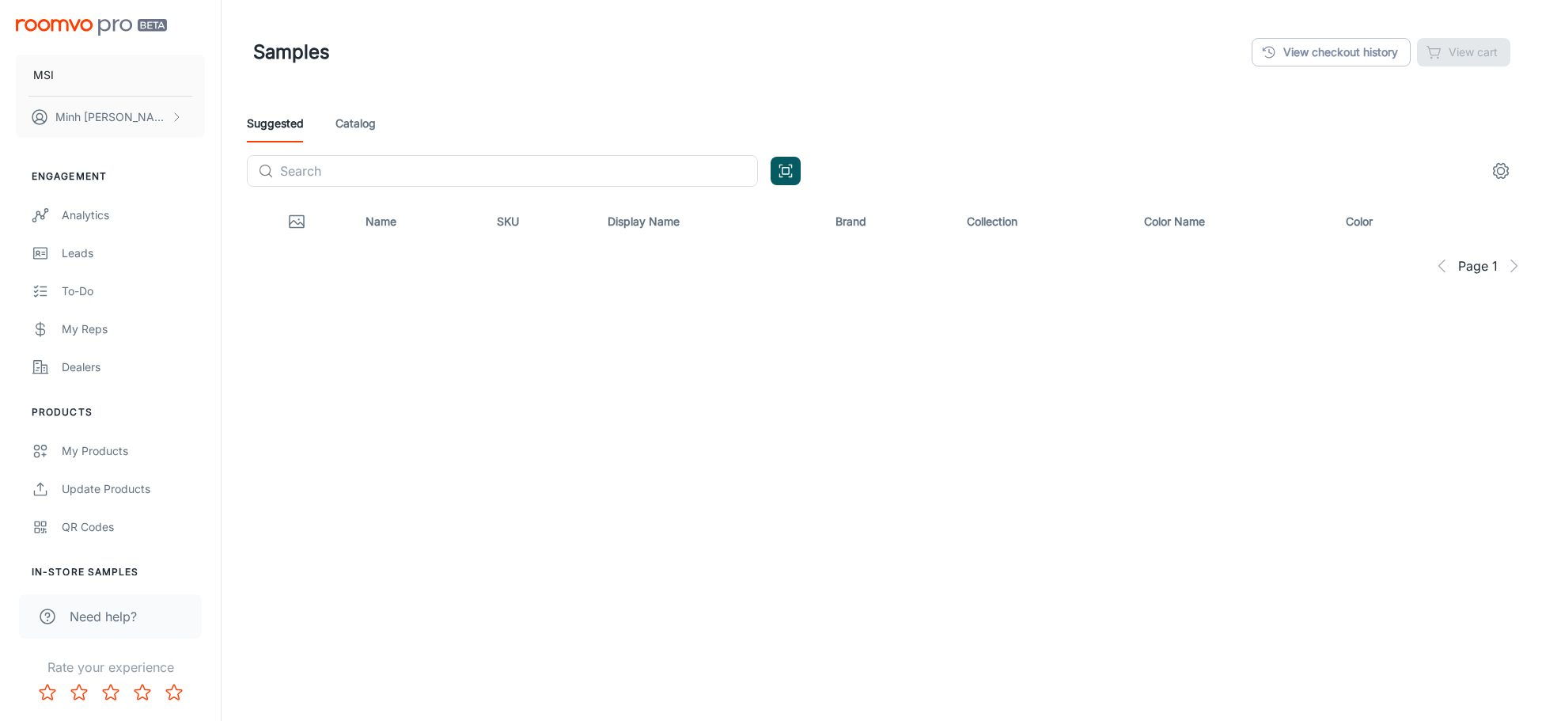
click at [359, 120] on link "Catalog" at bounding box center [356, 123] width 40 height 38
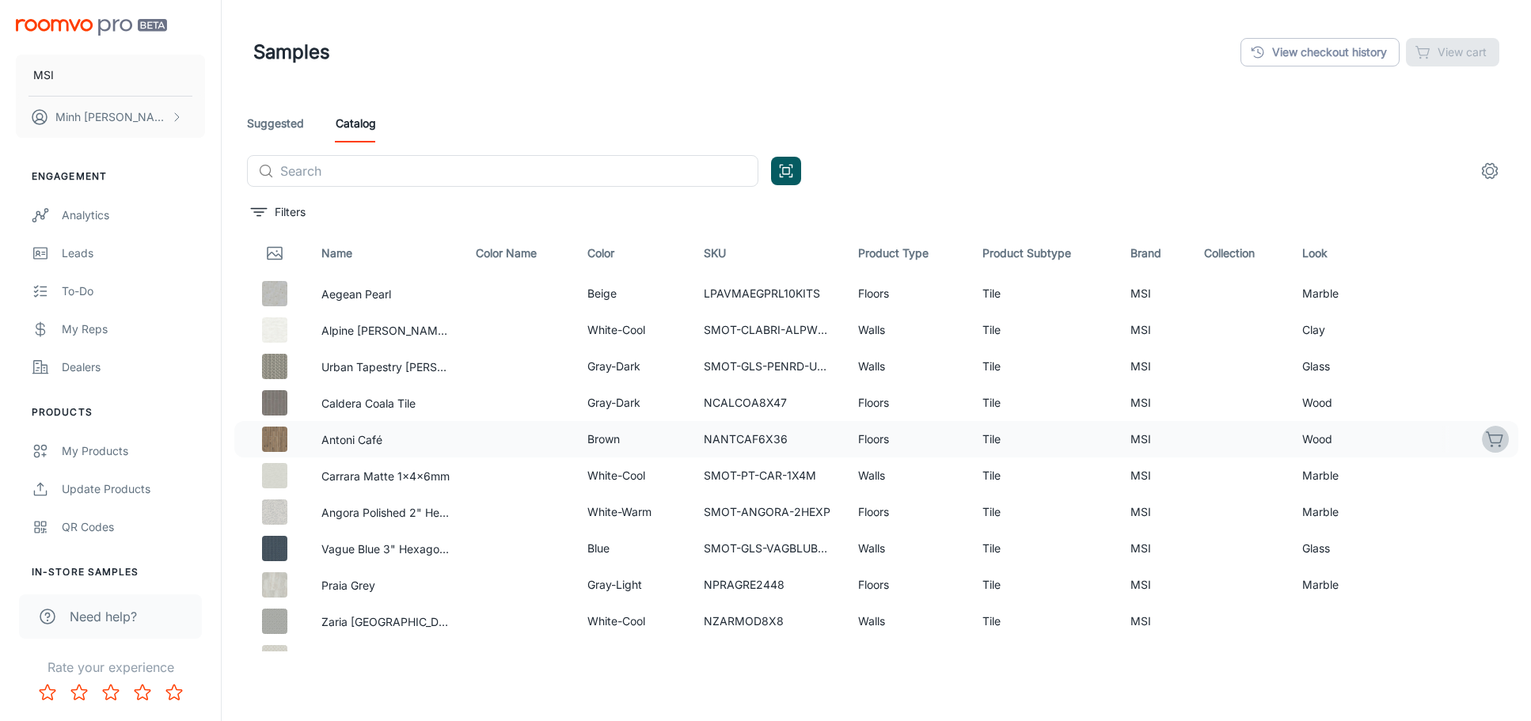
click at [1486, 435] on icon "button" at bounding box center [1494, 437] width 16 height 11
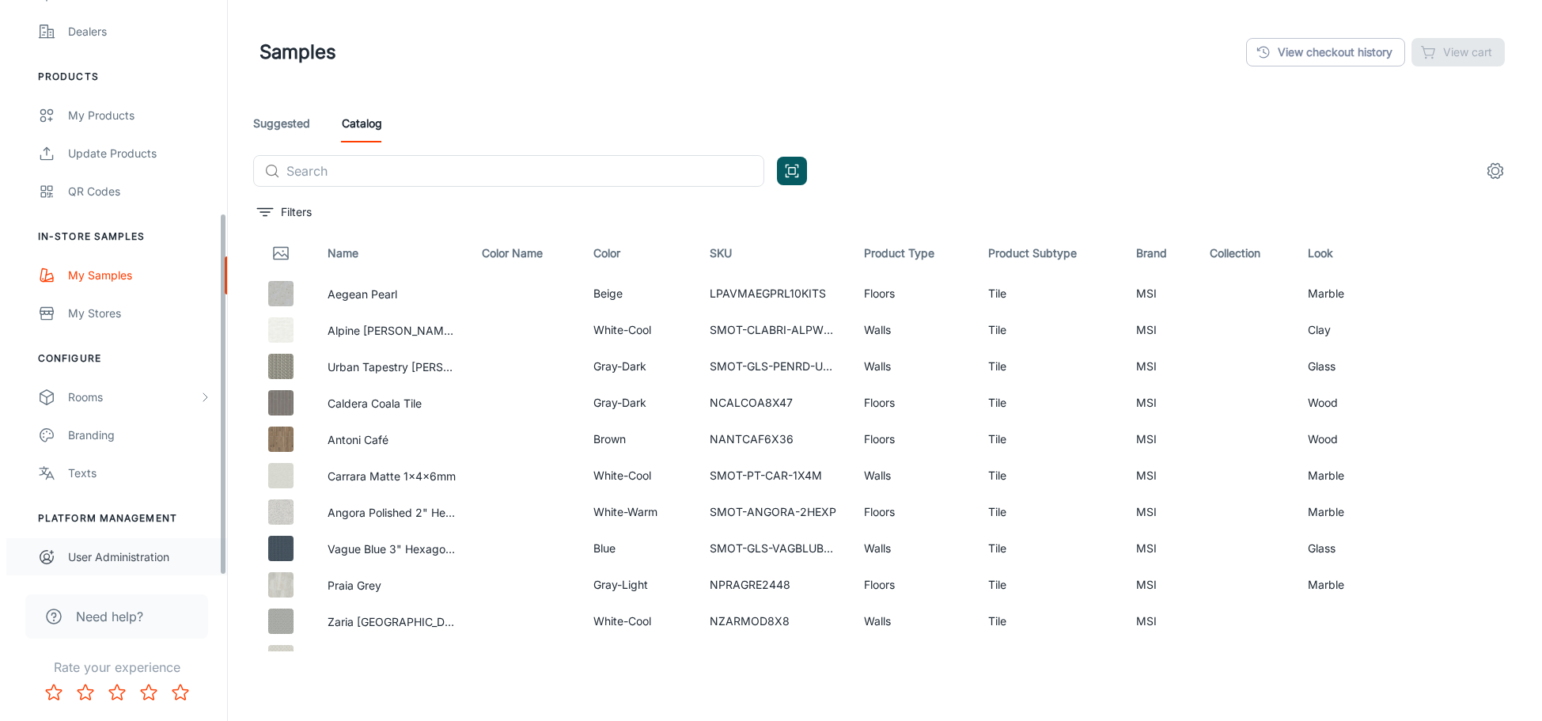
scroll to position [336, 0]
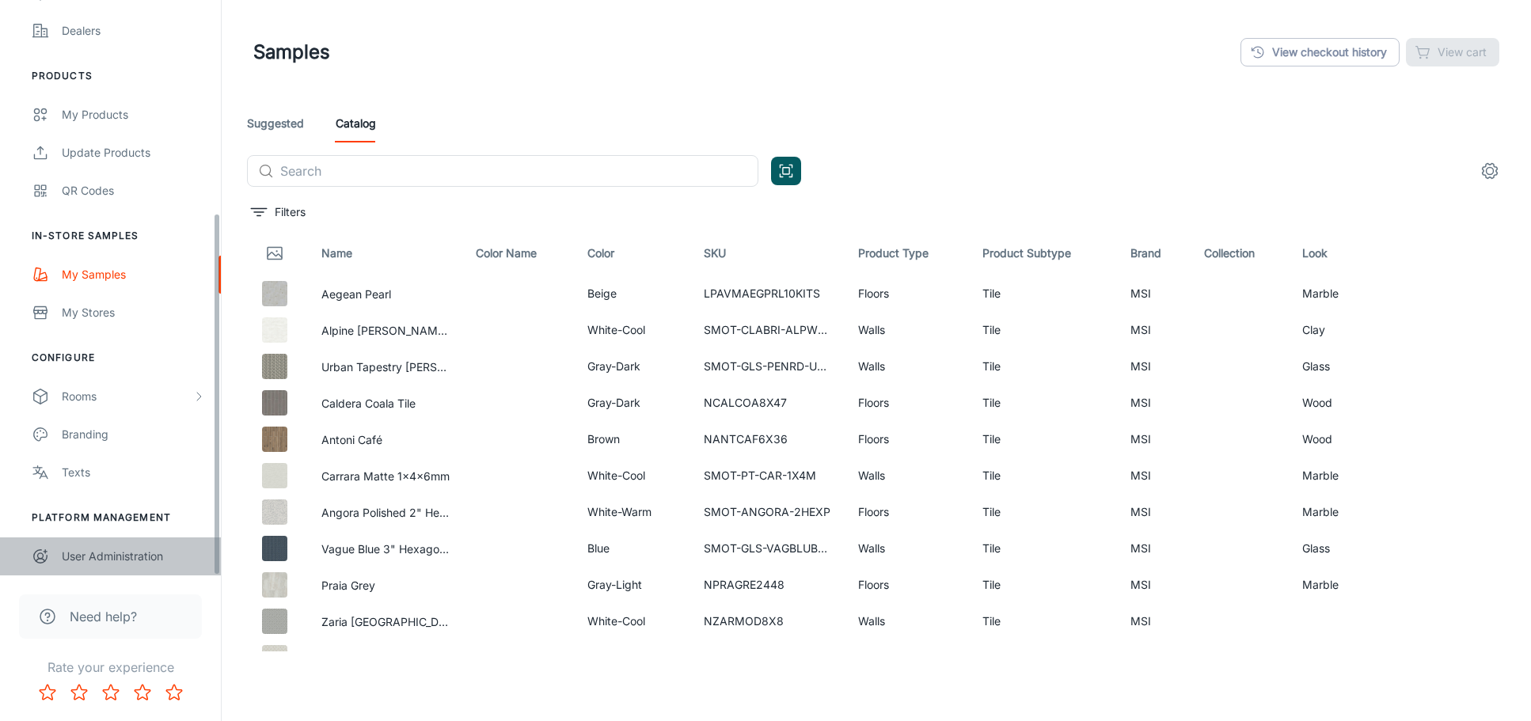
click at [132, 556] on div "User Administration" at bounding box center [133, 556] width 143 height 17
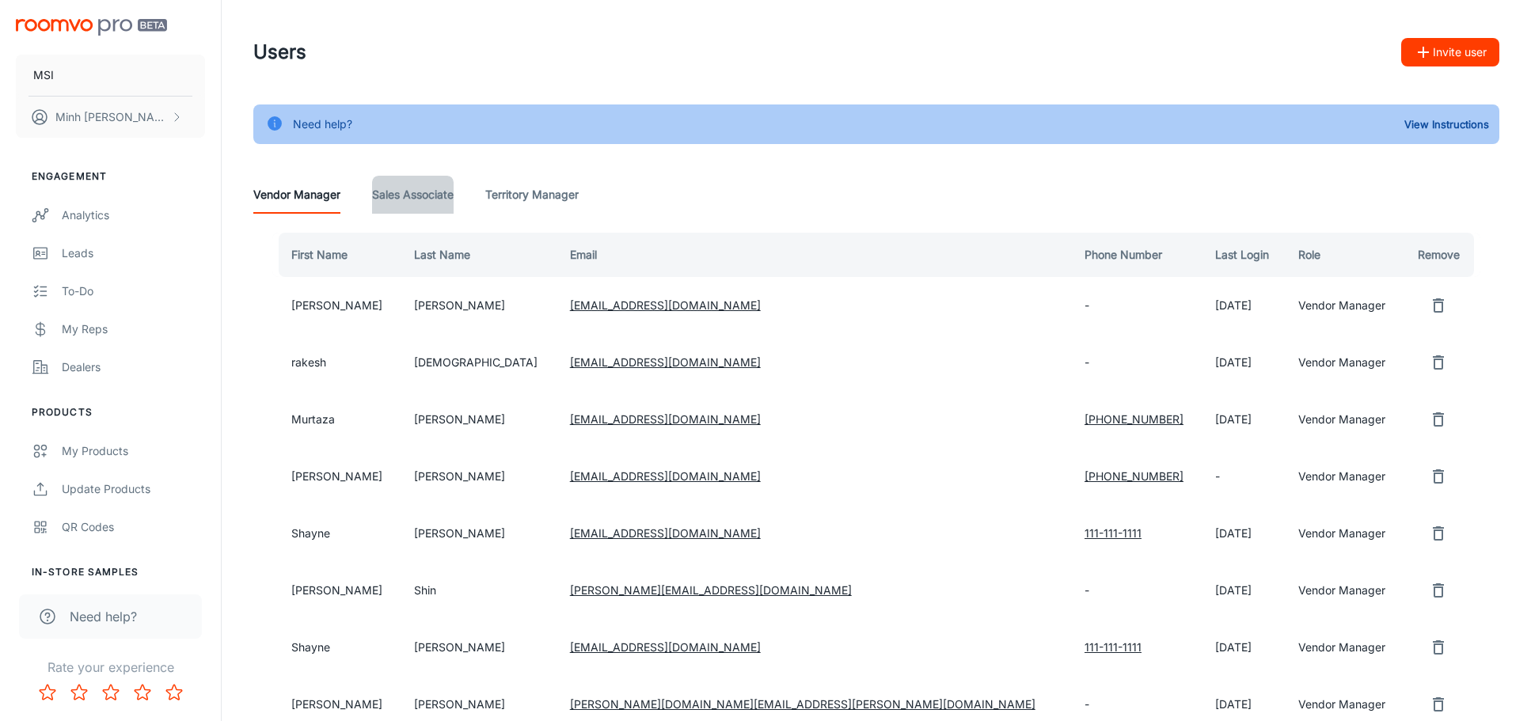
click at [437, 198] on Associate "Sales Associate" at bounding box center [413, 195] width 82 height 38
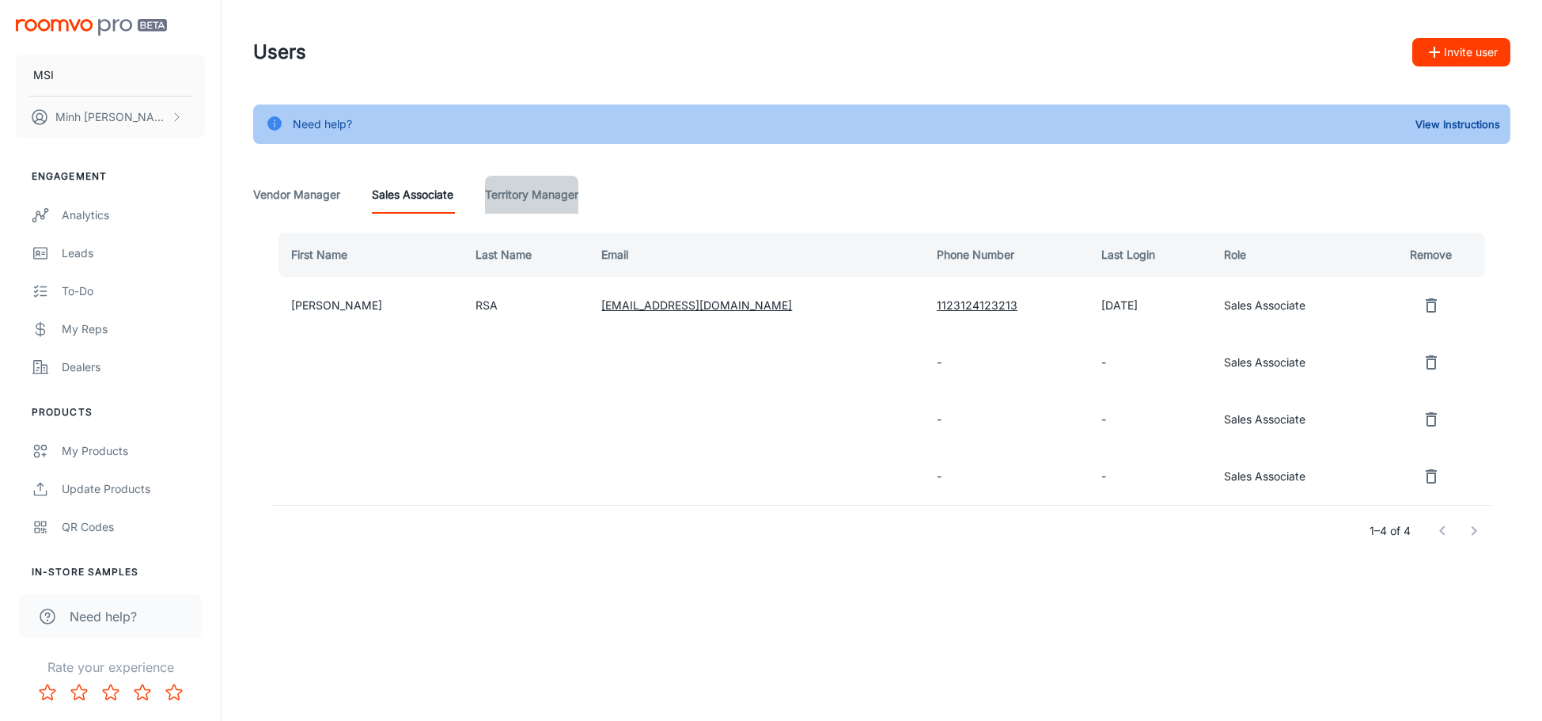
click at [527, 197] on Manager "Territory Manager" at bounding box center [531, 195] width 93 height 38
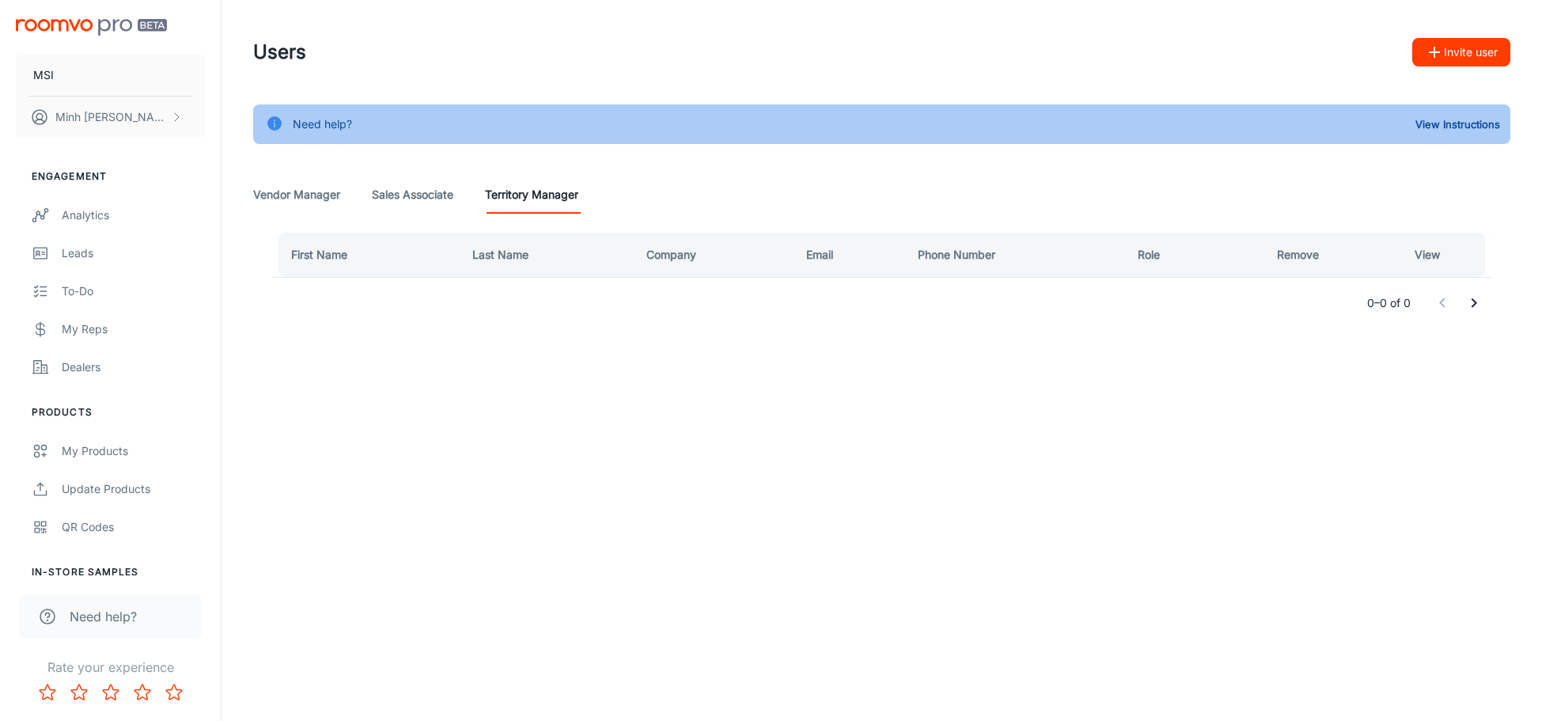
click at [315, 193] on Manager "Vendor Manager" at bounding box center [296, 195] width 87 height 38
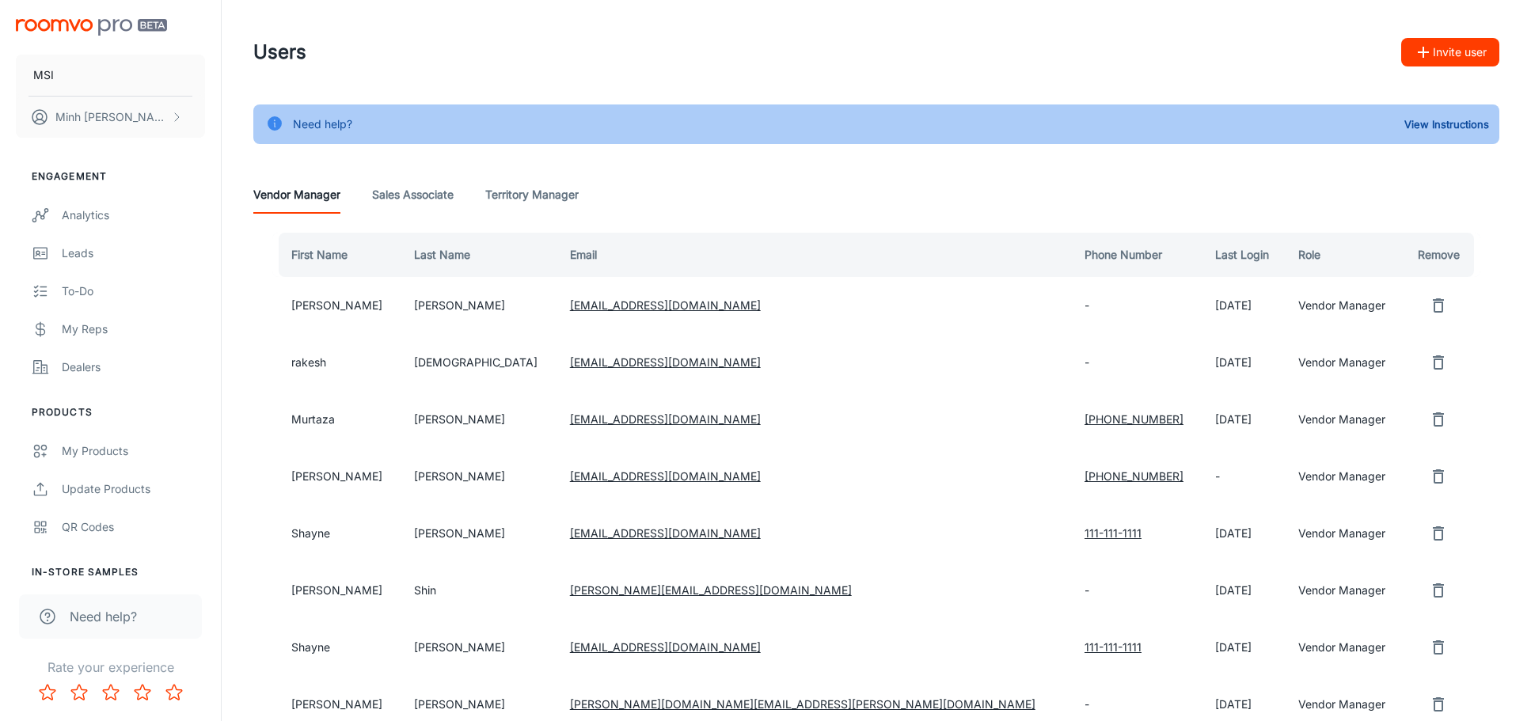
click at [369, 189] on div "Vendor Manager Sales Associate Territory Manager" at bounding box center [876, 195] width 1246 height 38
click at [385, 195] on Associate "Sales Associate" at bounding box center [413, 195] width 82 height 38
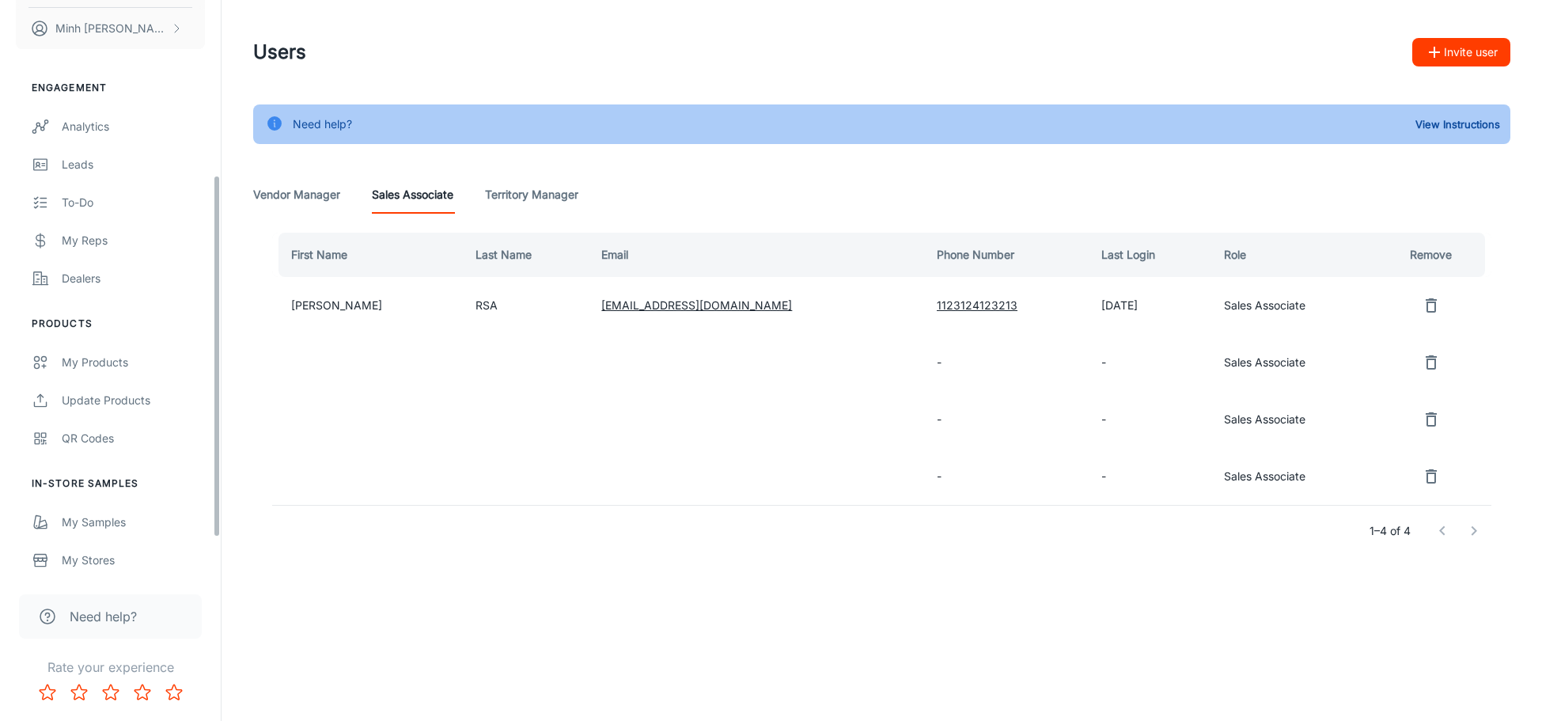
scroll to position [317, 0]
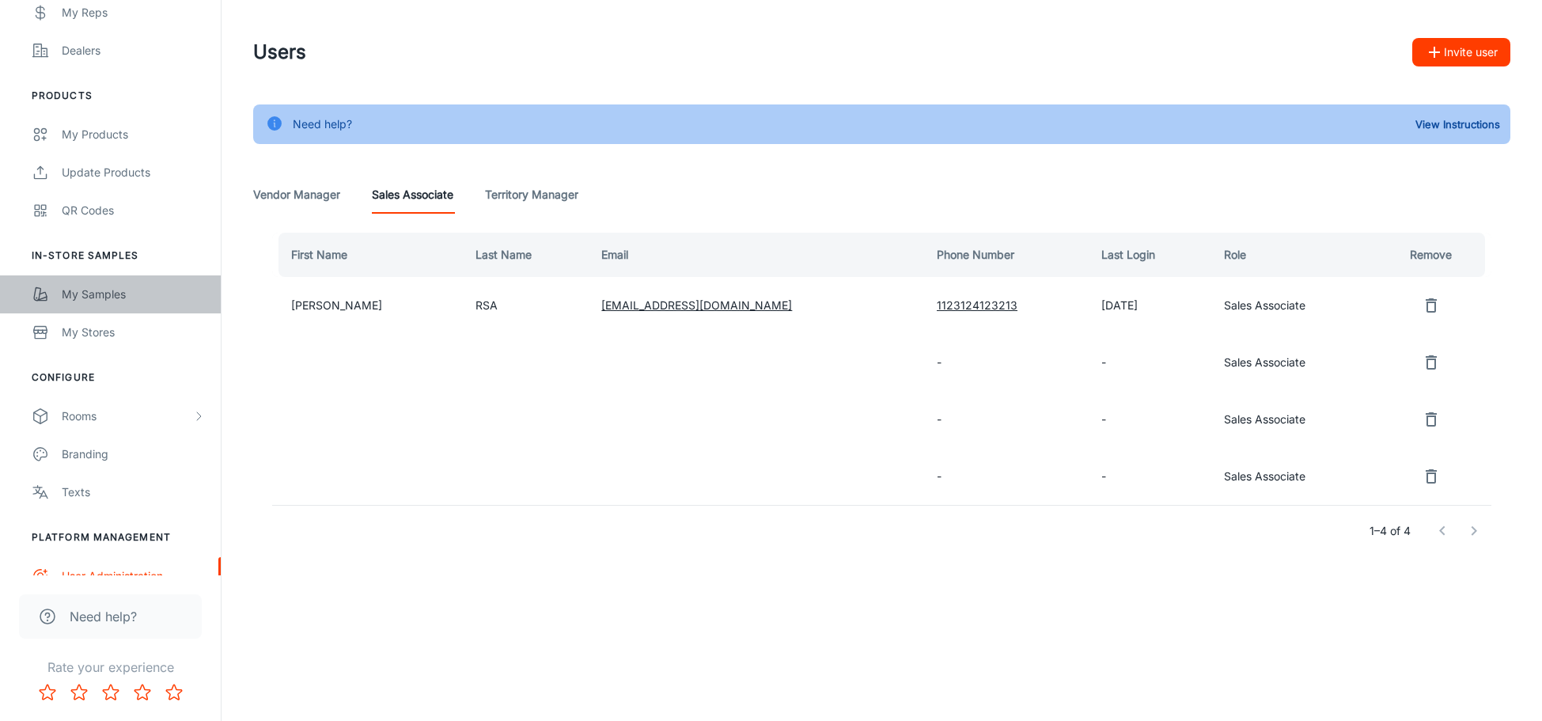
click at [139, 307] on link "My Samples" at bounding box center [110, 294] width 221 height 38
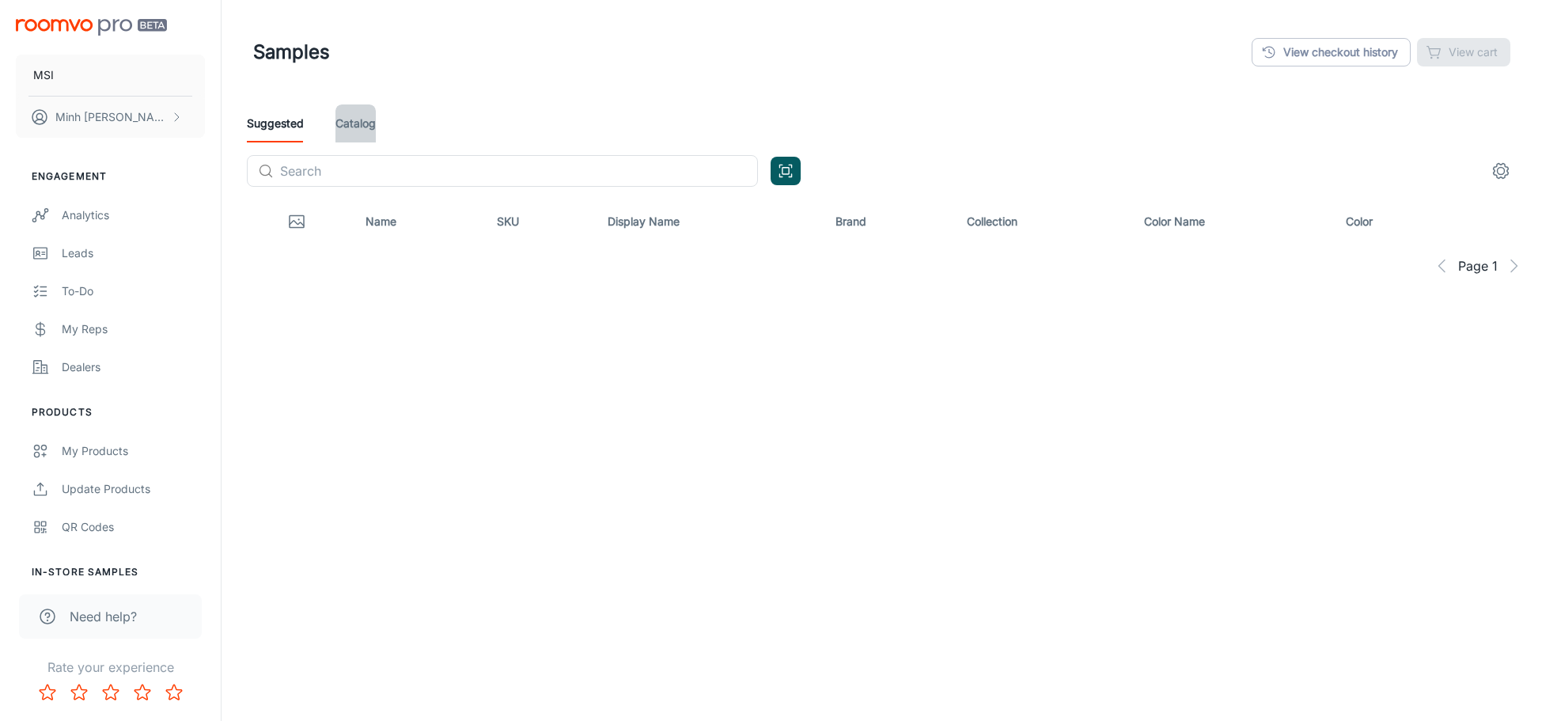
click at [372, 119] on link "Catalog" at bounding box center [356, 123] width 40 height 38
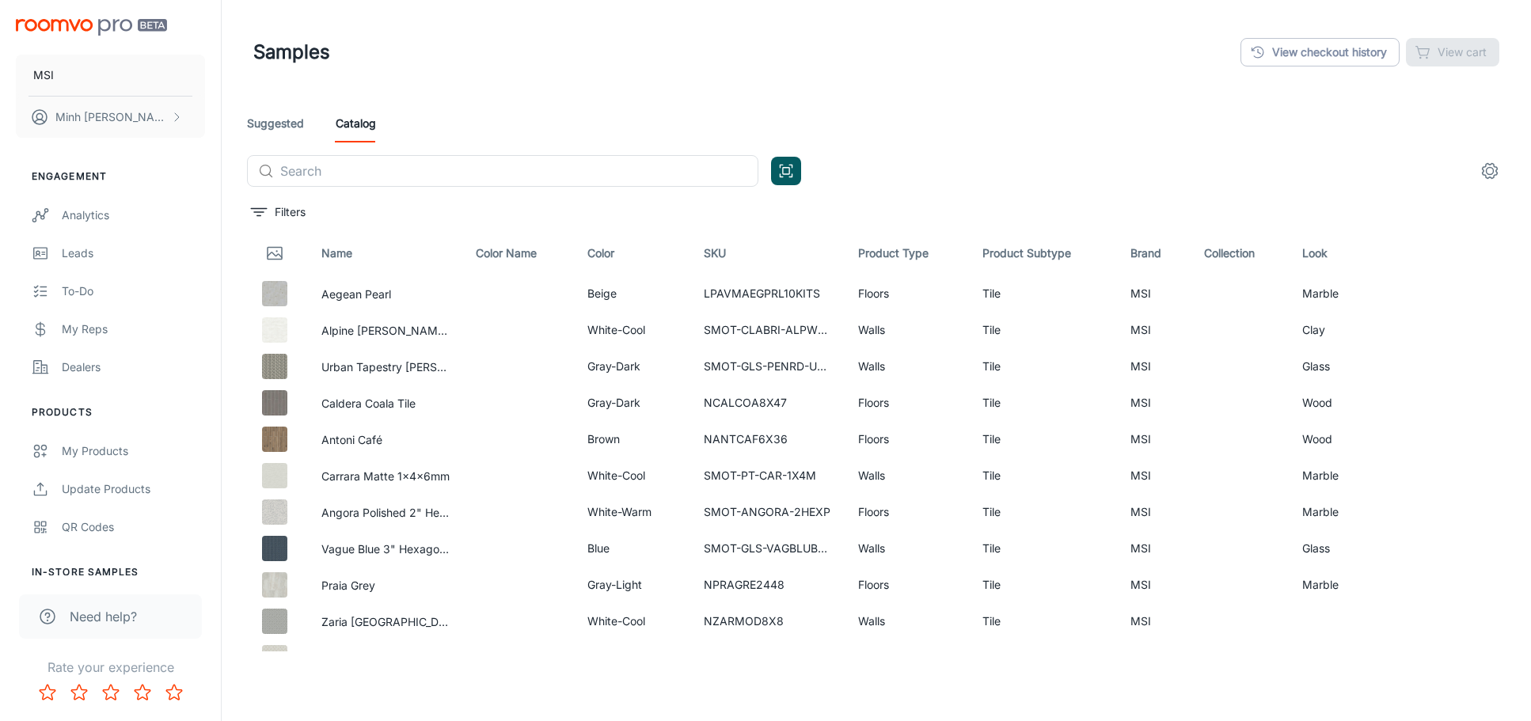
click at [270, 113] on link "Suggested" at bounding box center [275, 123] width 57 height 38
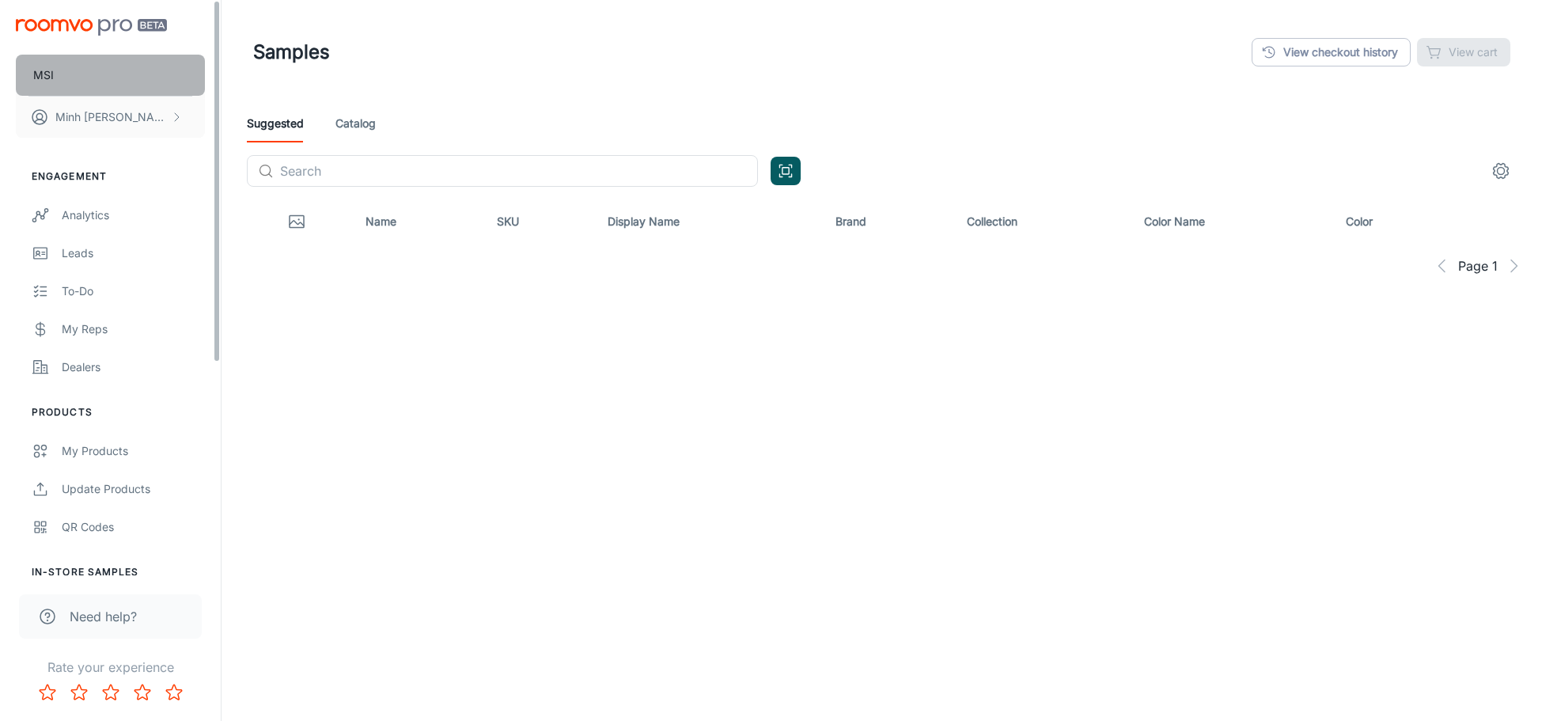
click at [133, 71] on button "MSI" at bounding box center [110, 75] width 189 height 41
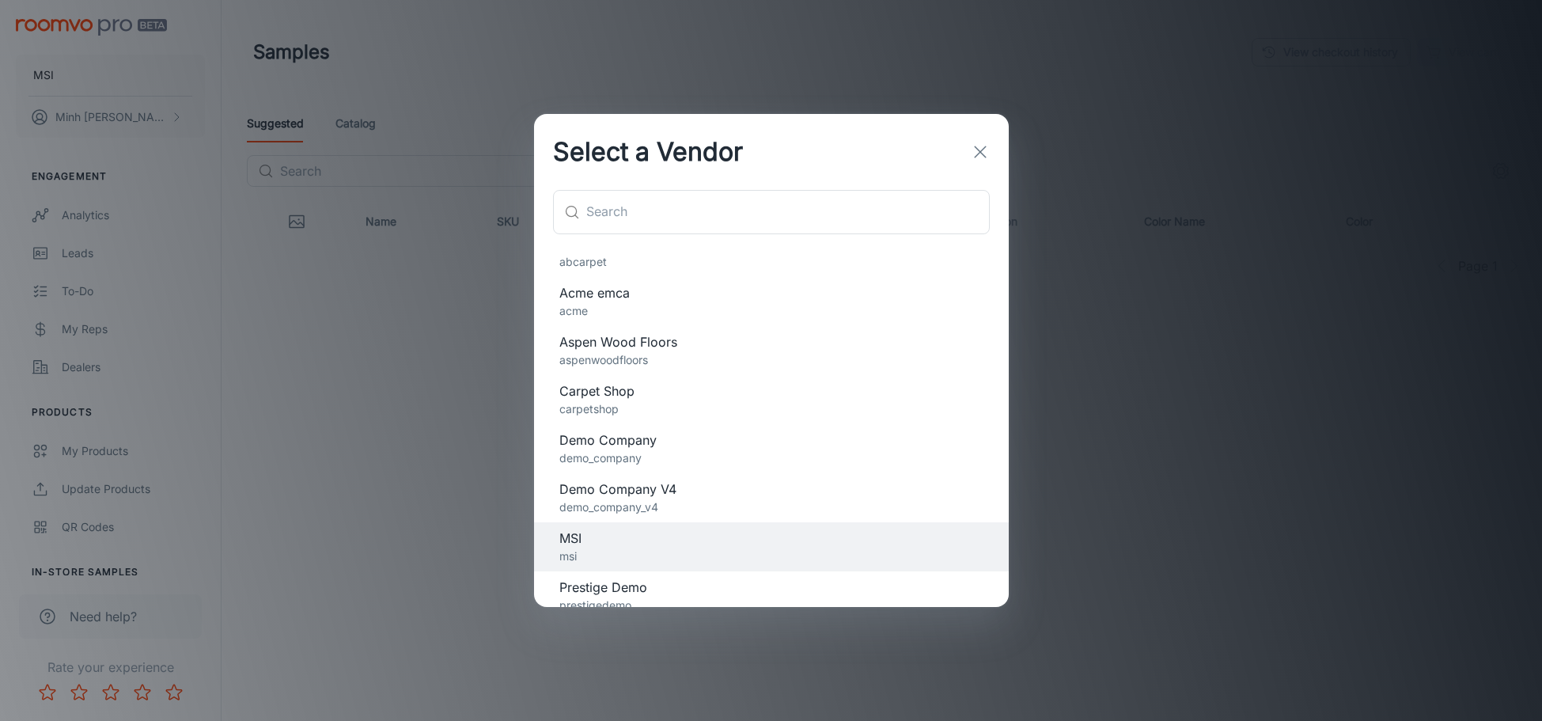
click at [762, 447] on span "Demo Company" at bounding box center [772, 440] width 424 height 19
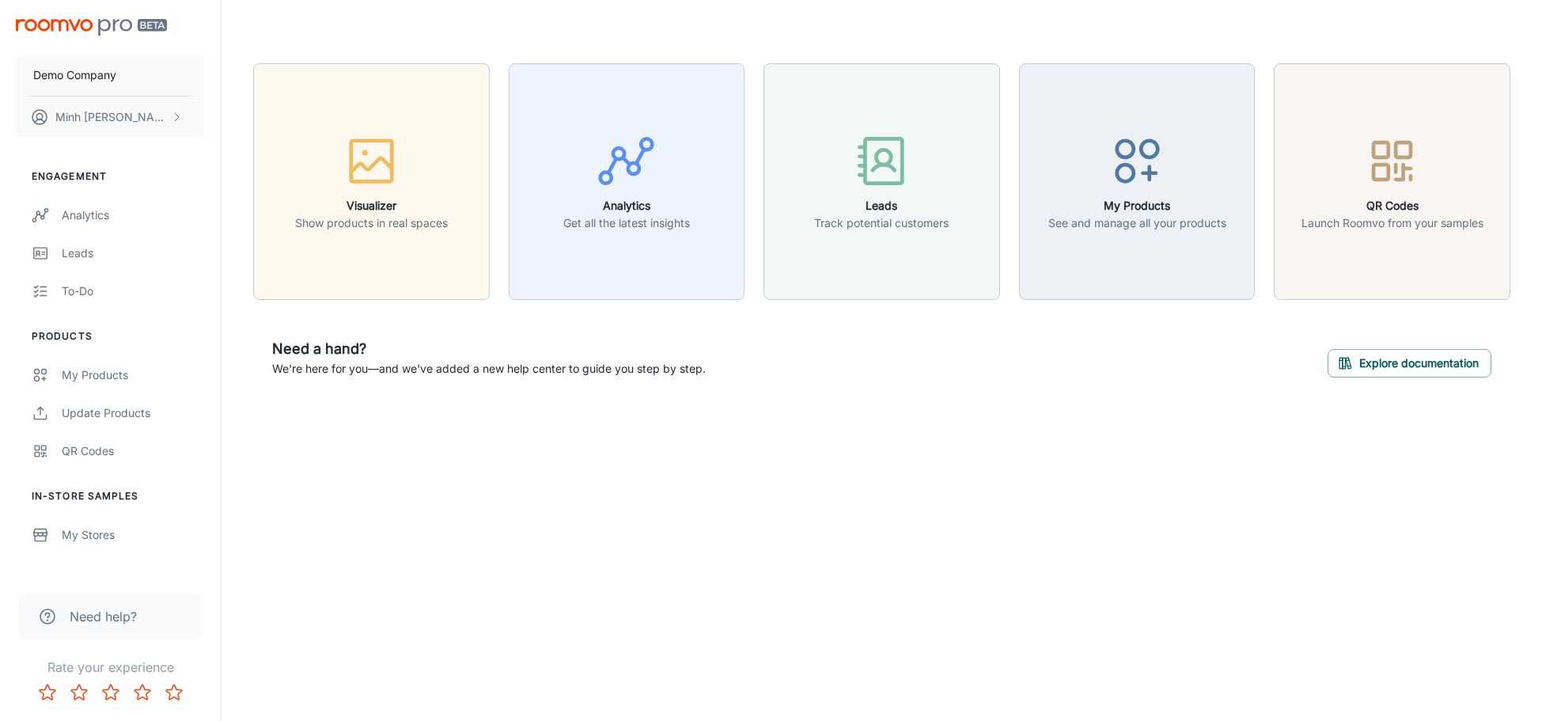
click at [310, 438] on div "Visualizer Show products in real spaces Analytics Get all the latest insights L…" at bounding box center [882, 230] width 1321 height 460
click at [313, 439] on div "Visualizer Show products in real spaces Analytics Get all the latest insights L…" at bounding box center [882, 230] width 1321 height 460
click at [689, 554] on div "Demo Company [PERSON_NAME] Engagement Analytics Leads To-do Products My Product…" at bounding box center [771, 360] width 1542 height 721
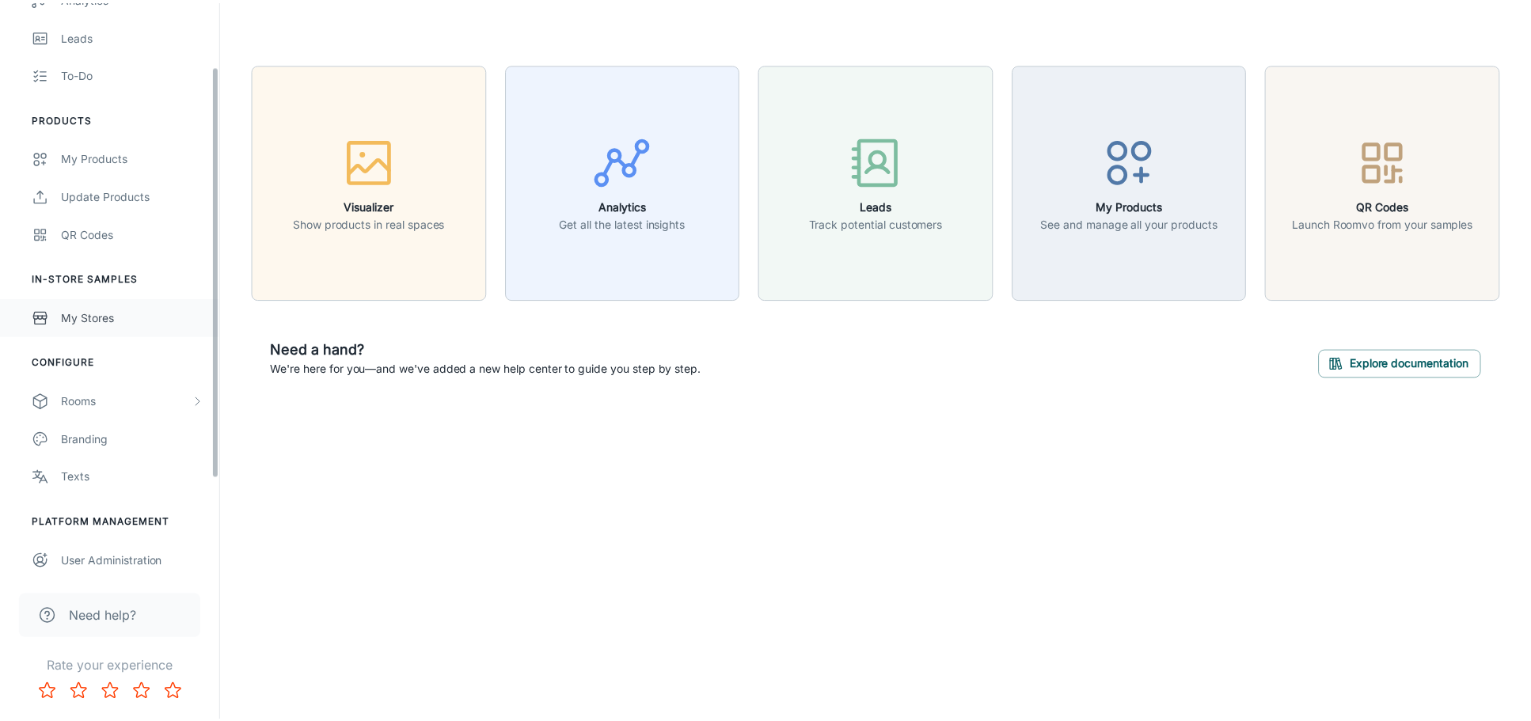
scroll to position [222, 0]
click at [149, 548] on div "User Administration" at bounding box center [133, 556] width 143 height 17
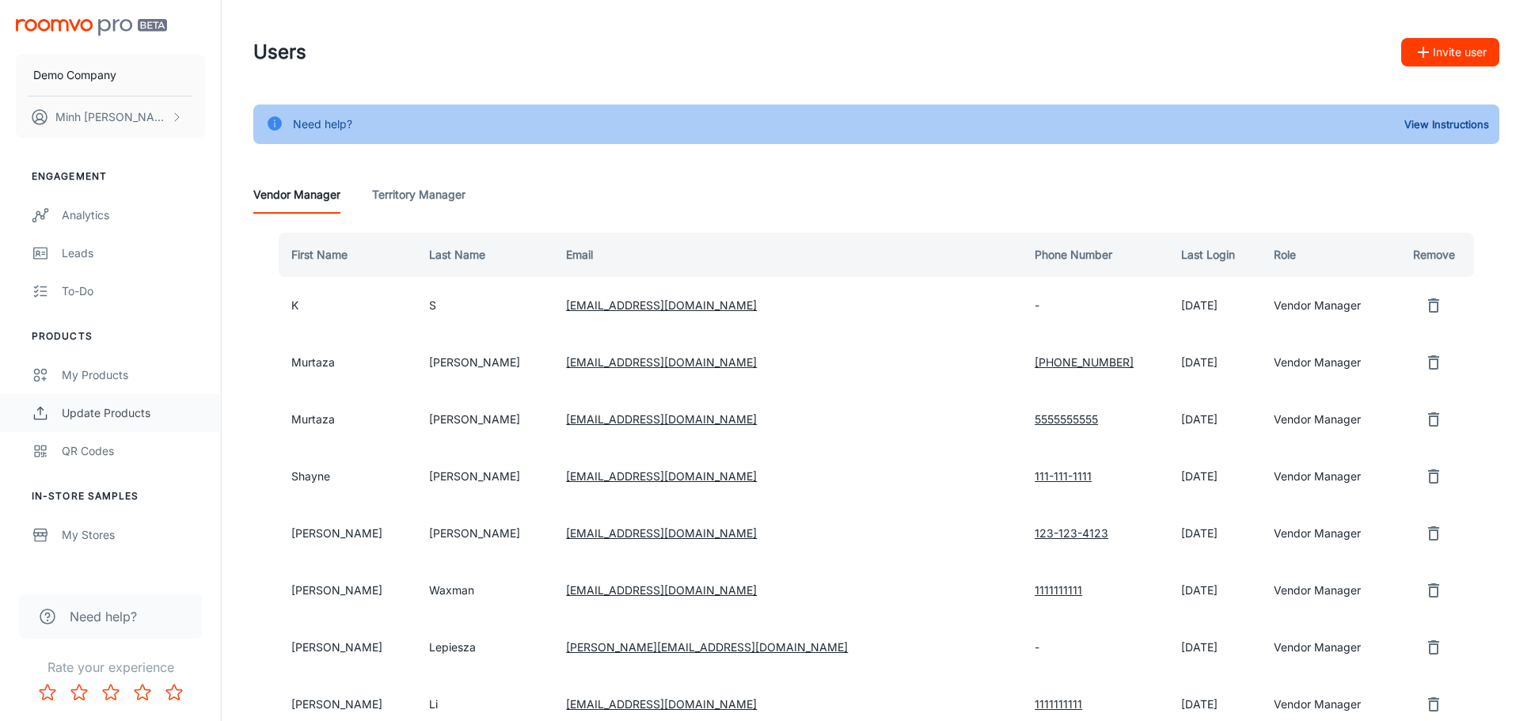
click at [154, 405] on div "Update Products" at bounding box center [133, 412] width 143 height 17
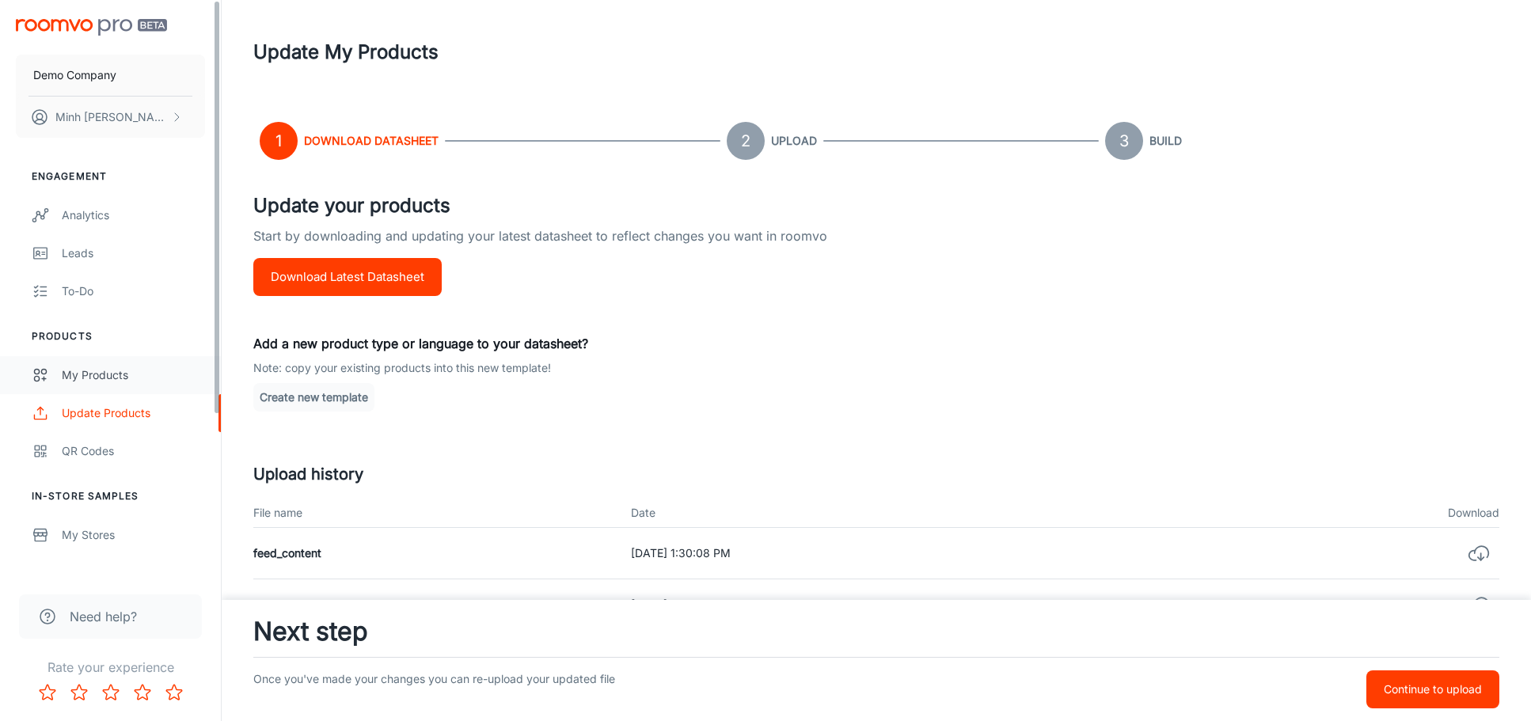
click at [152, 363] on link "My Products" at bounding box center [110, 375] width 221 height 38
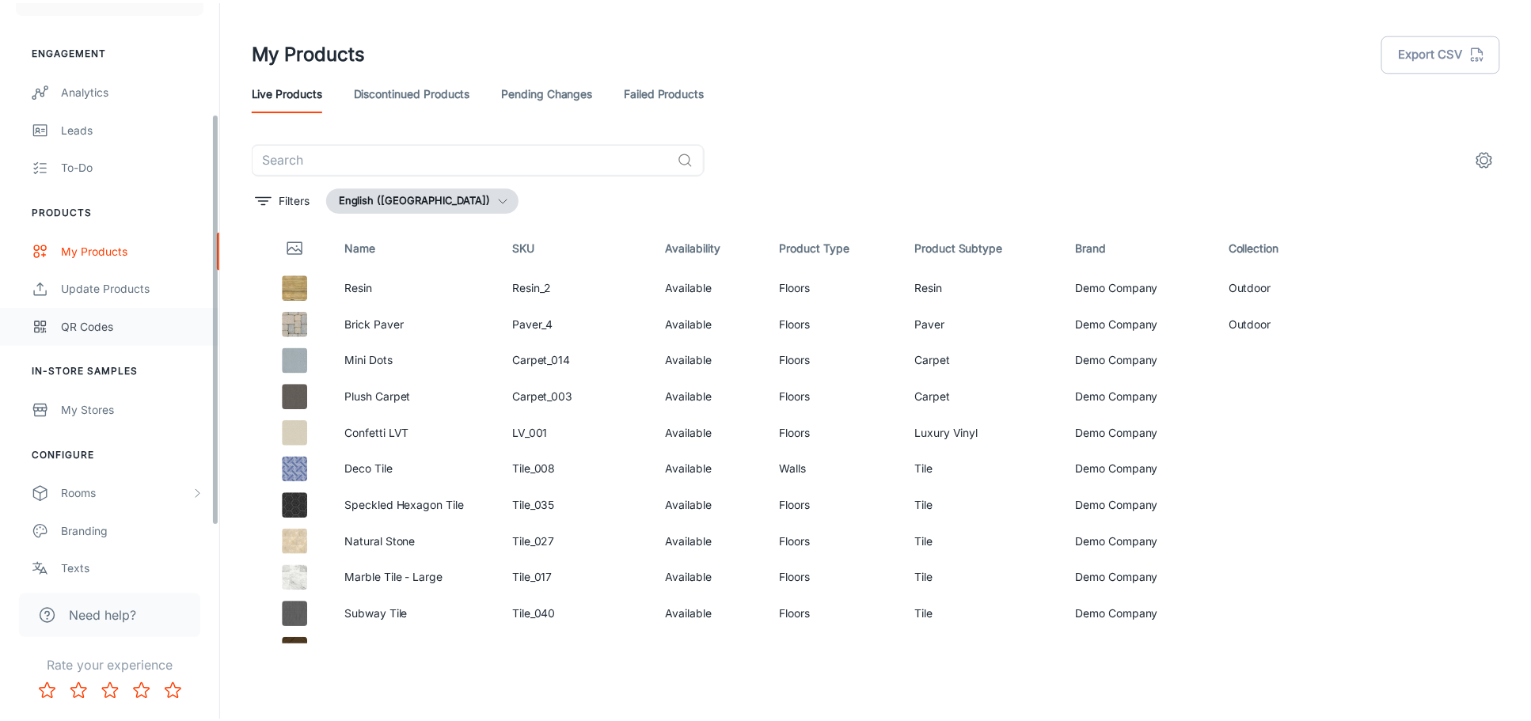
scroll to position [158, 0]
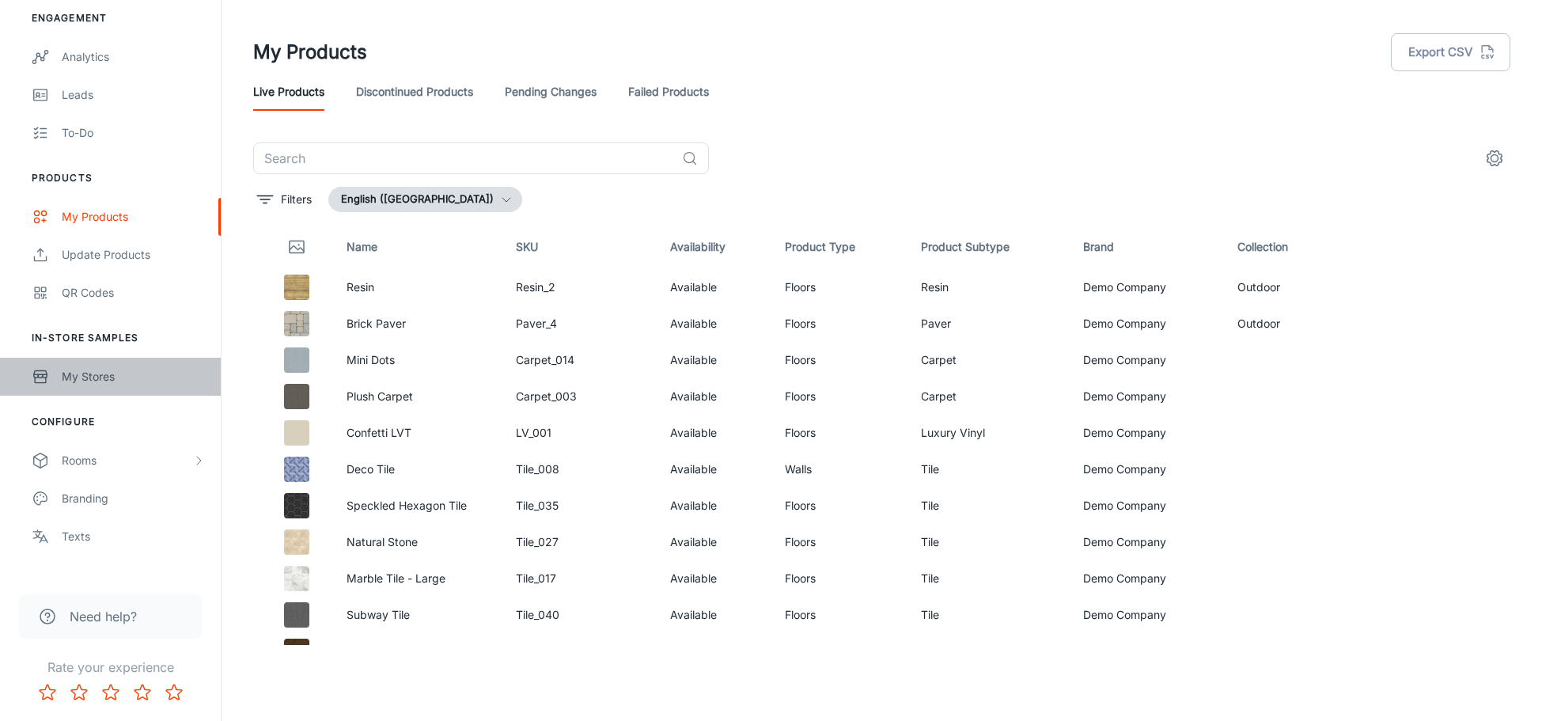
click at [142, 379] on div "My Stores" at bounding box center [133, 376] width 143 height 17
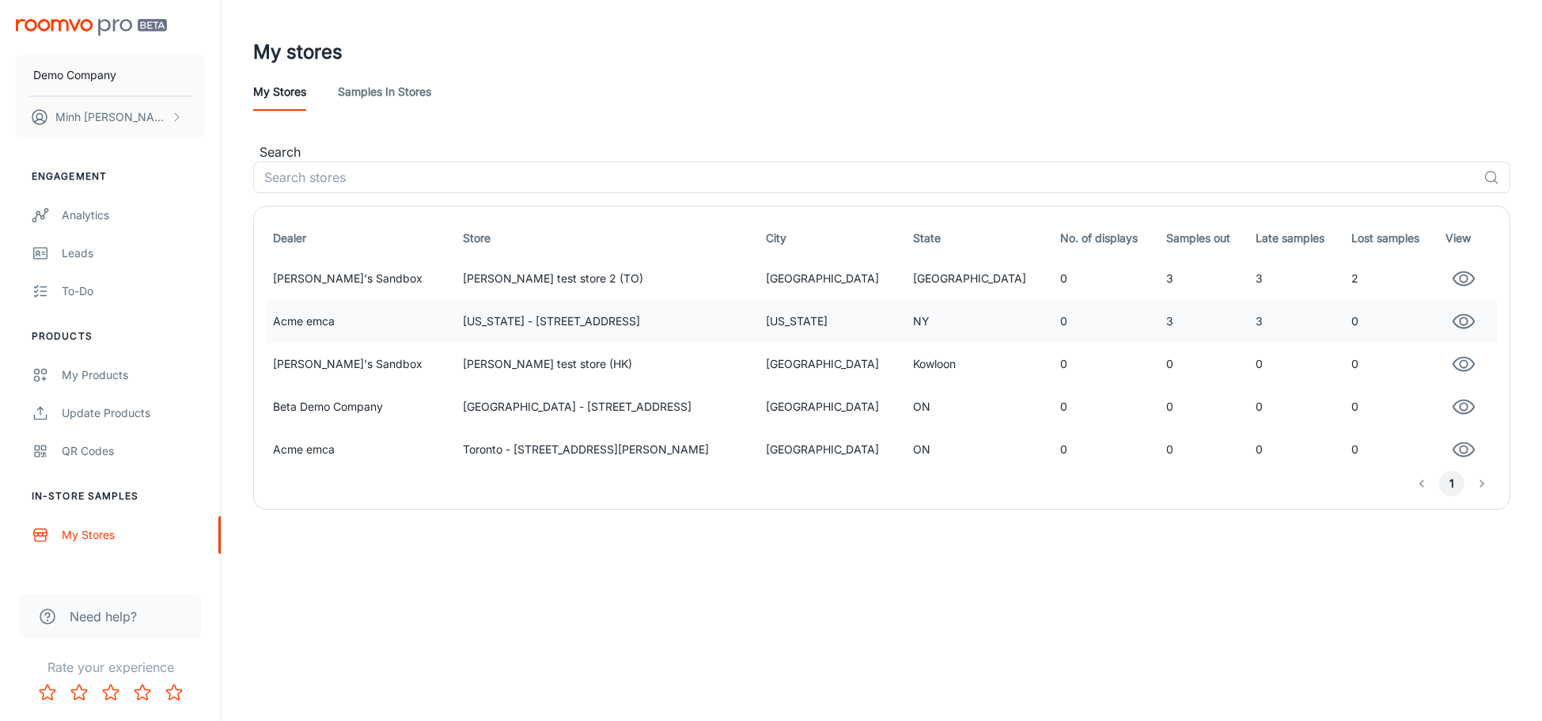
click at [1454, 317] on icon "button" at bounding box center [1464, 321] width 21 height 13
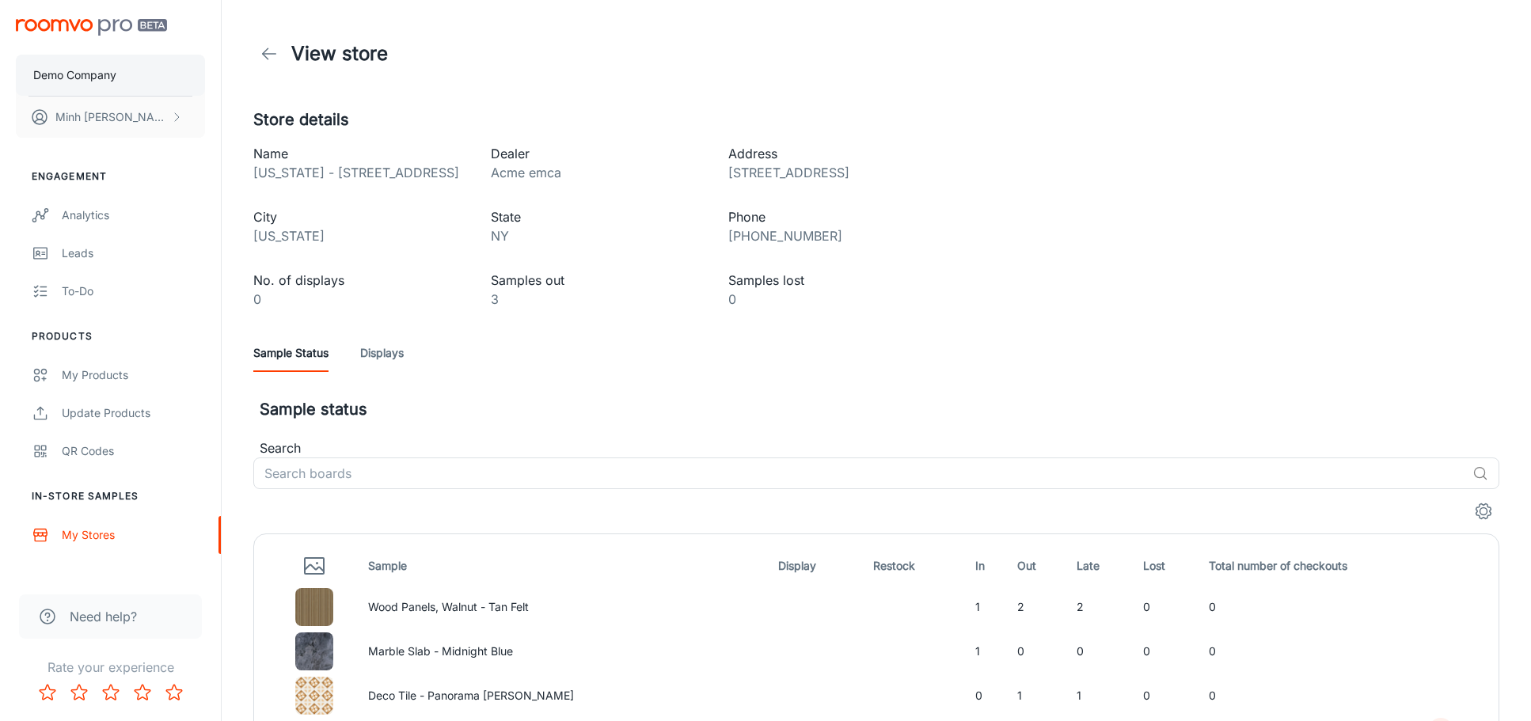
click at [120, 81] on button "Demo Company" at bounding box center [110, 75] width 189 height 41
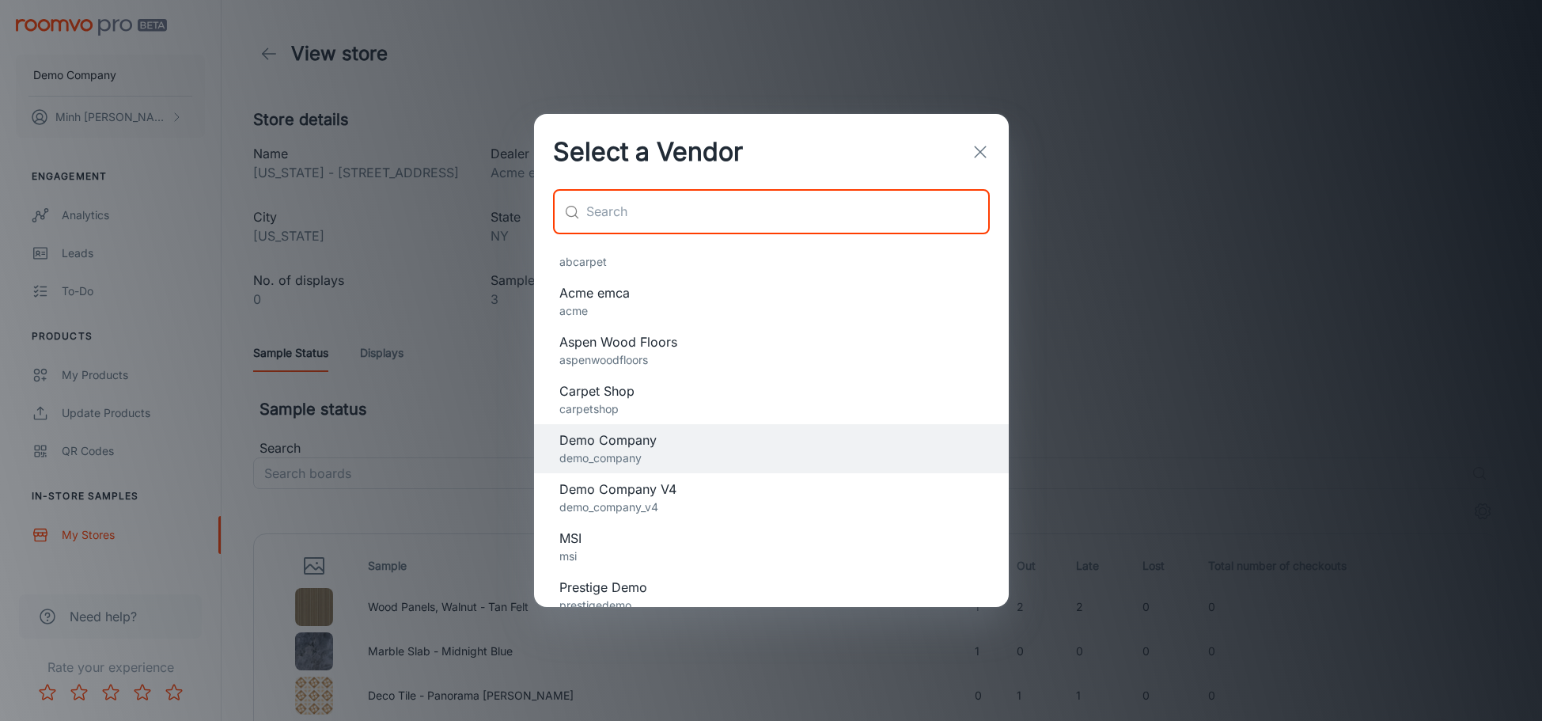
click at [752, 227] on input "text" at bounding box center [788, 212] width 404 height 44
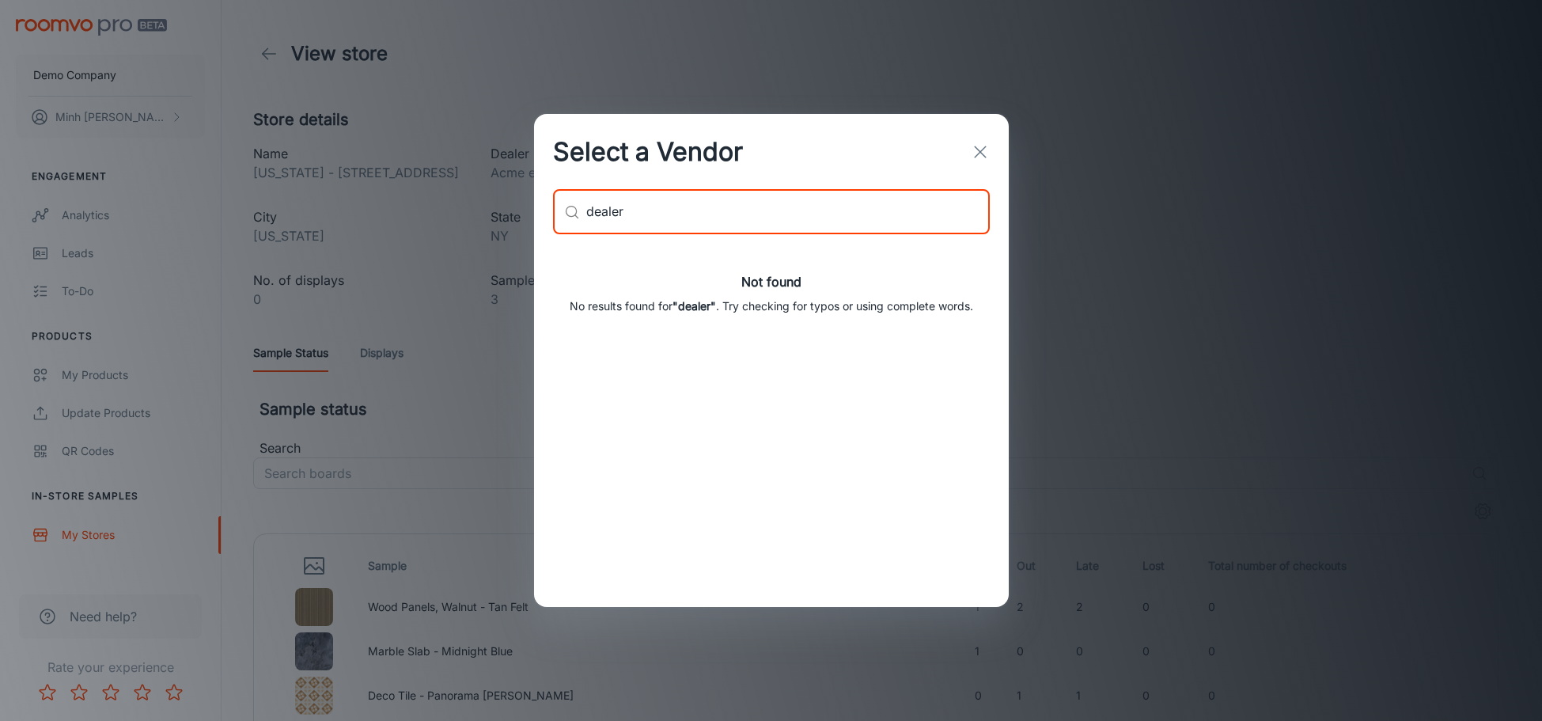
type input "dealer"
click at [1326, 159] on div "Select a Vendor ​ dealer ​ Not found No results found for "dealer" . Try checki…" at bounding box center [771, 360] width 1542 height 721
